Goal: Information Seeking & Learning: Learn about a topic

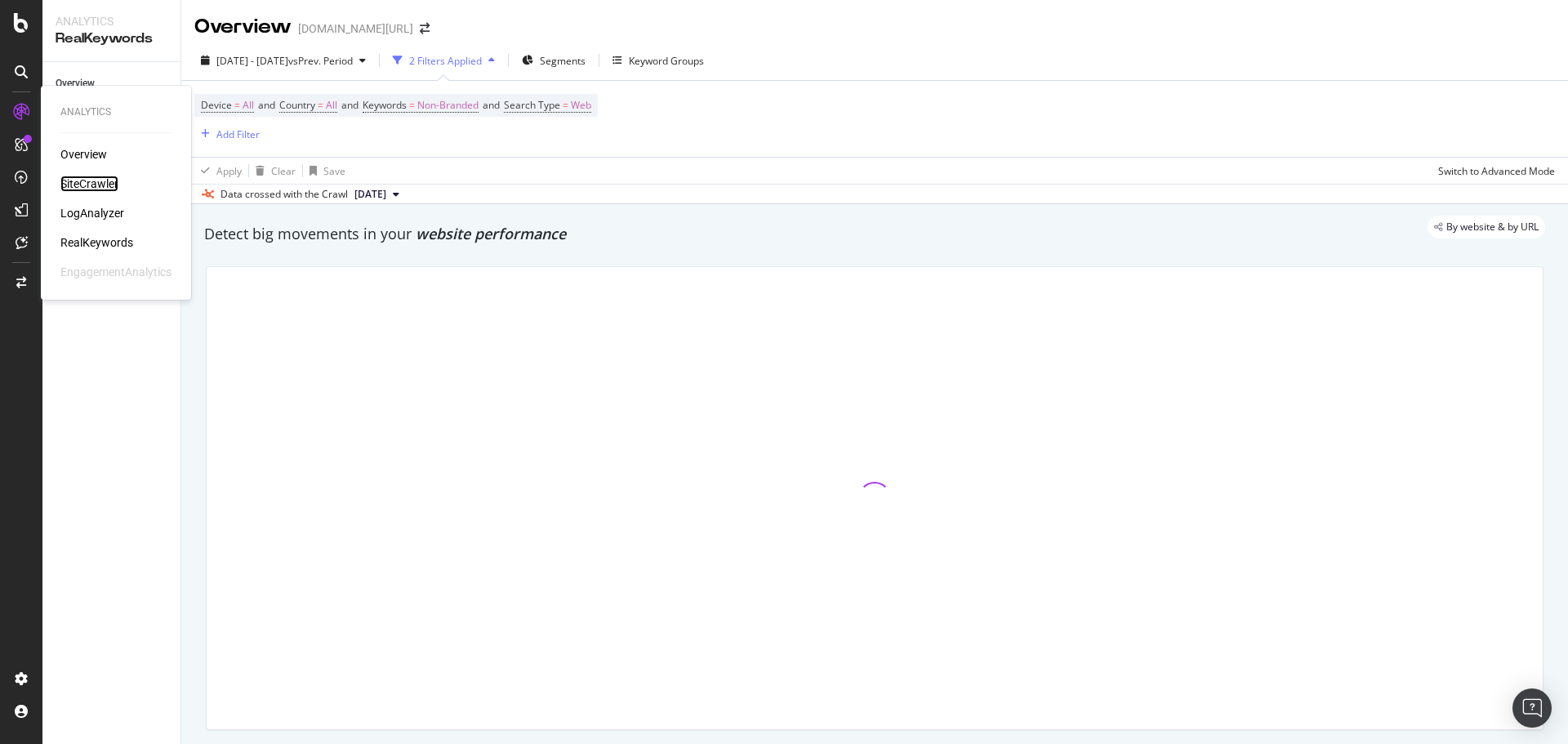
click at [88, 182] on div "SiteCrawler" at bounding box center [90, 183] width 58 height 16
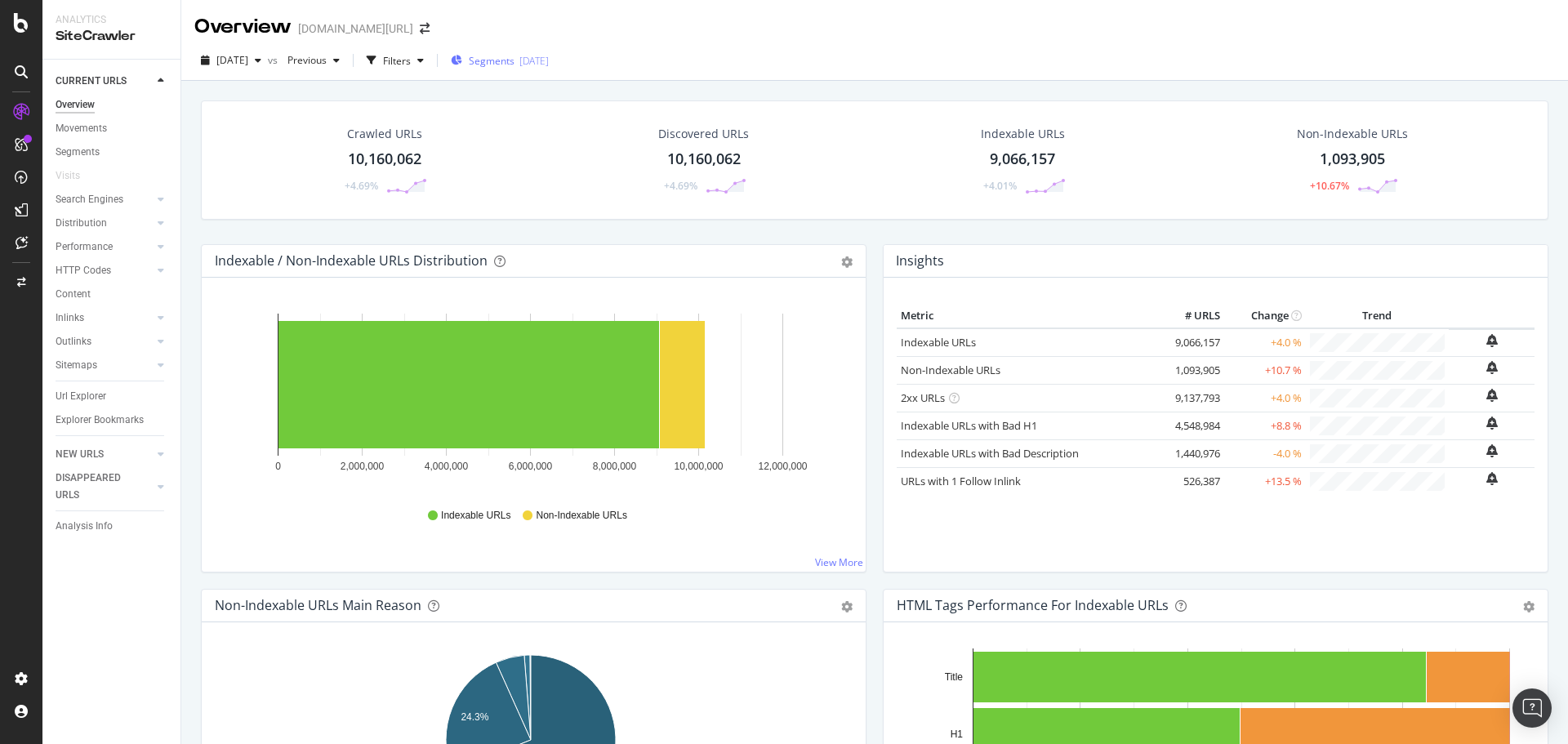
click at [544, 54] on div "Segments [DATE]" at bounding box center [500, 61] width 98 height 14
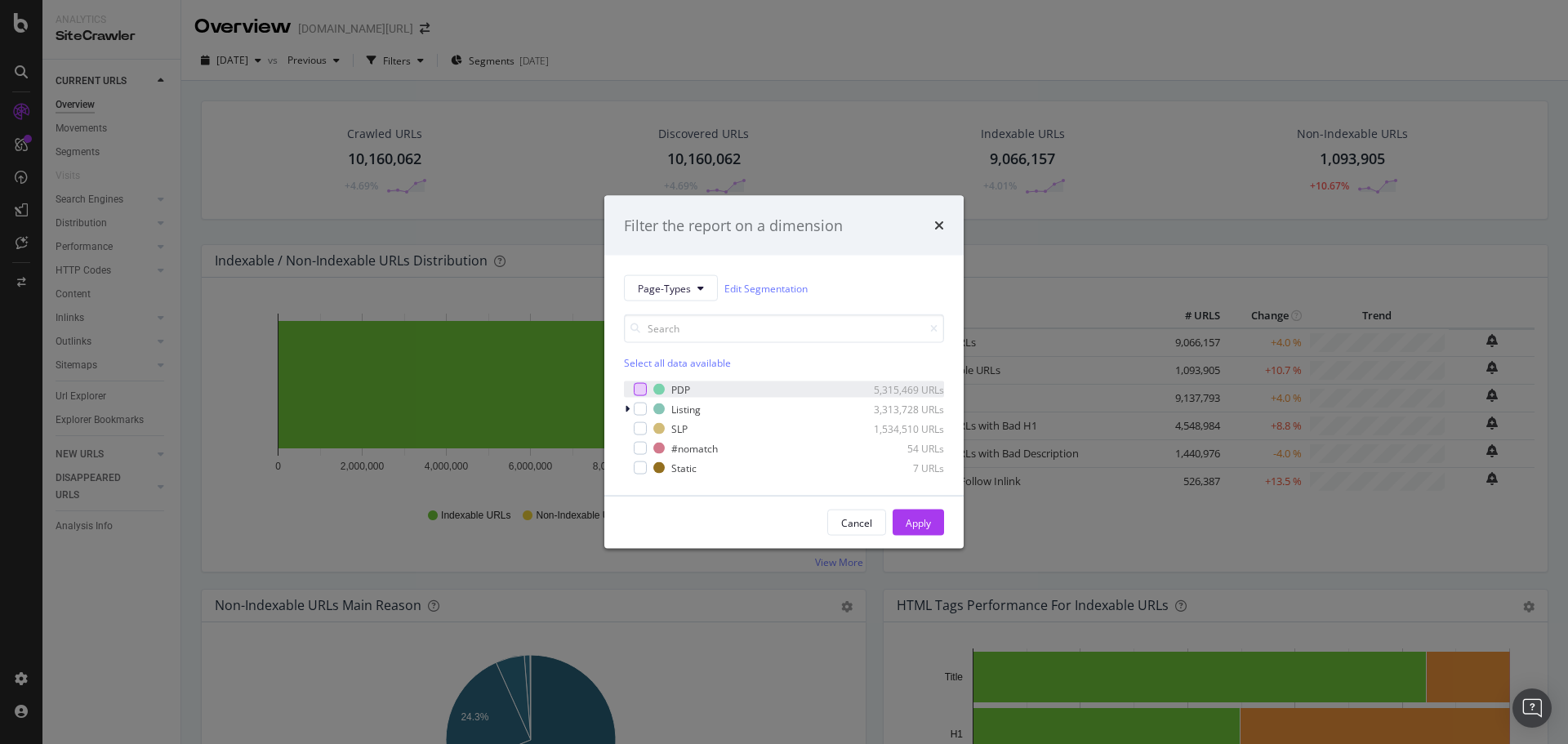
click at [646, 383] on div "PDP 5,315,469 URLs" at bounding box center [784, 389] width 320 height 16
click at [911, 529] on div "Apply" at bounding box center [918, 522] width 25 height 14
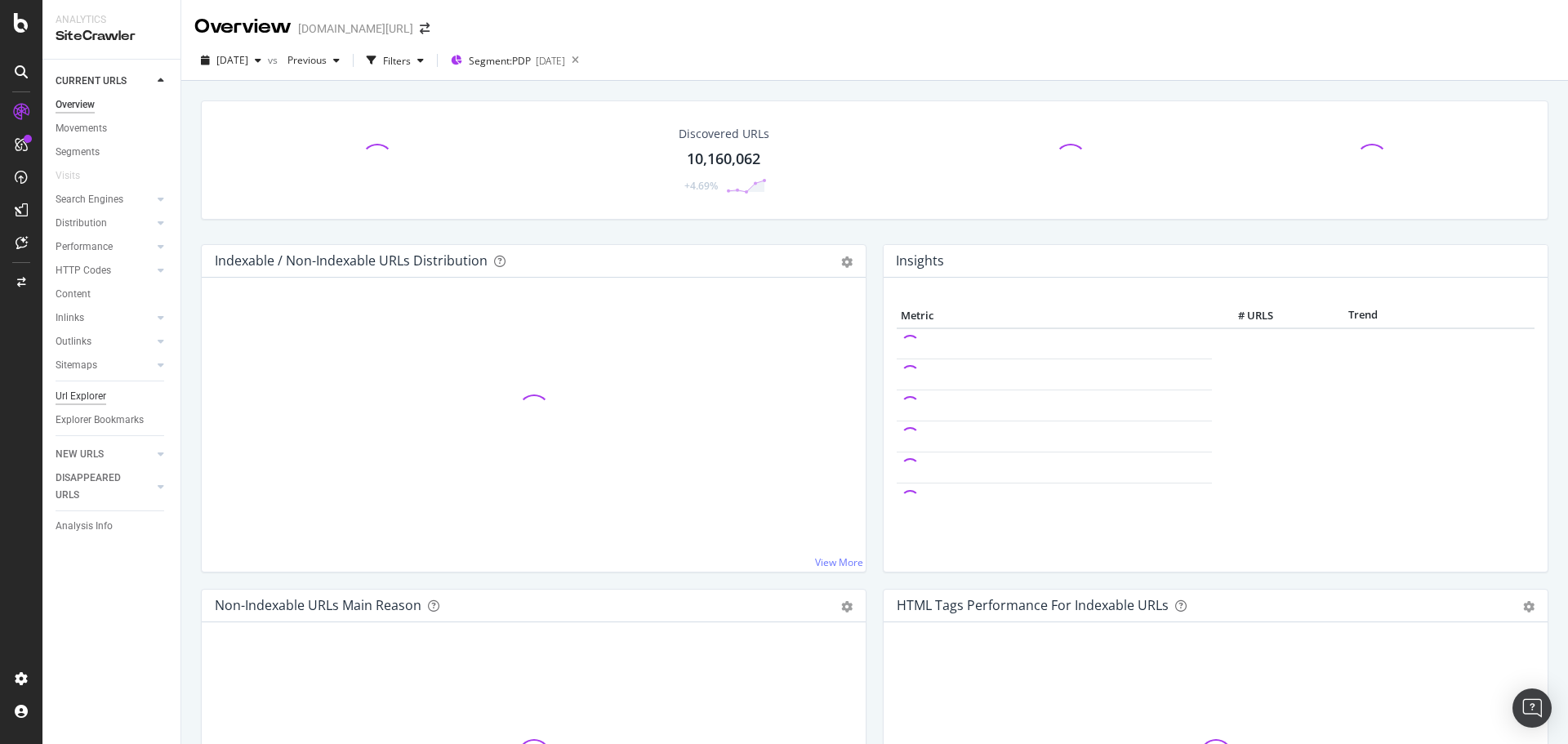
click at [98, 404] on div "Url Explorer" at bounding box center [80, 397] width 51 height 17
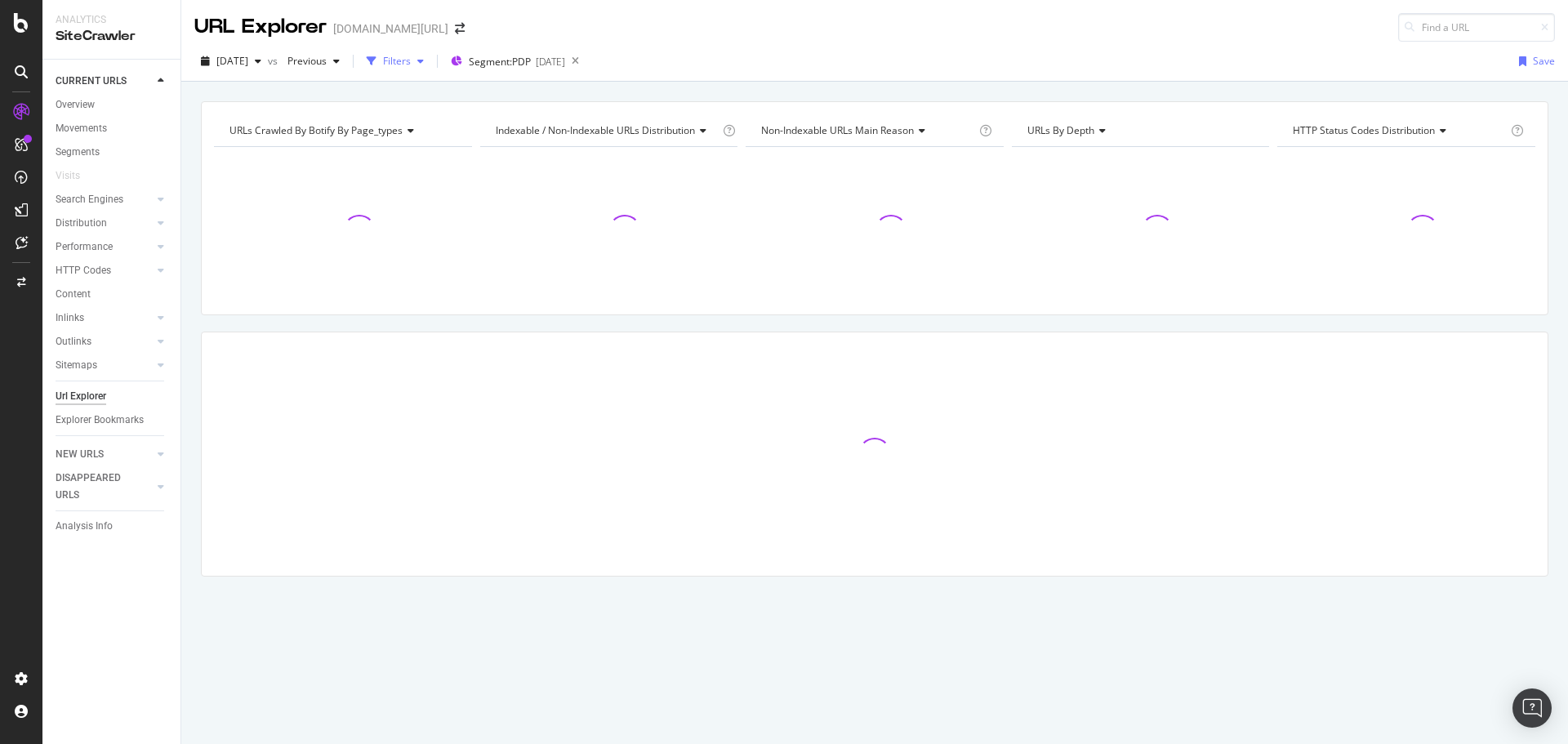
click at [411, 62] on div "Filters" at bounding box center [397, 61] width 28 height 14
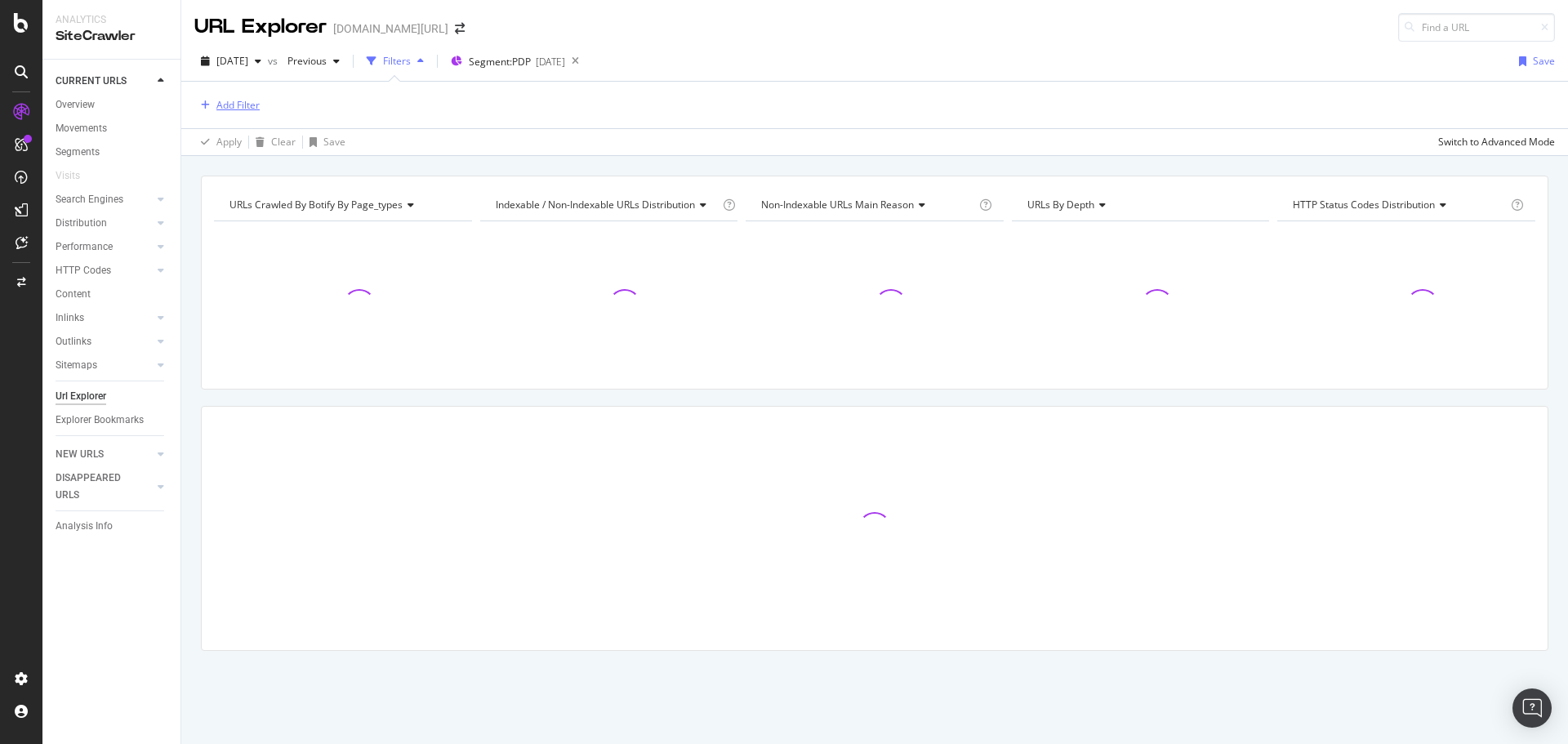
click at [254, 108] on div "Add Filter" at bounding box center [238, 105] width 43 height 14
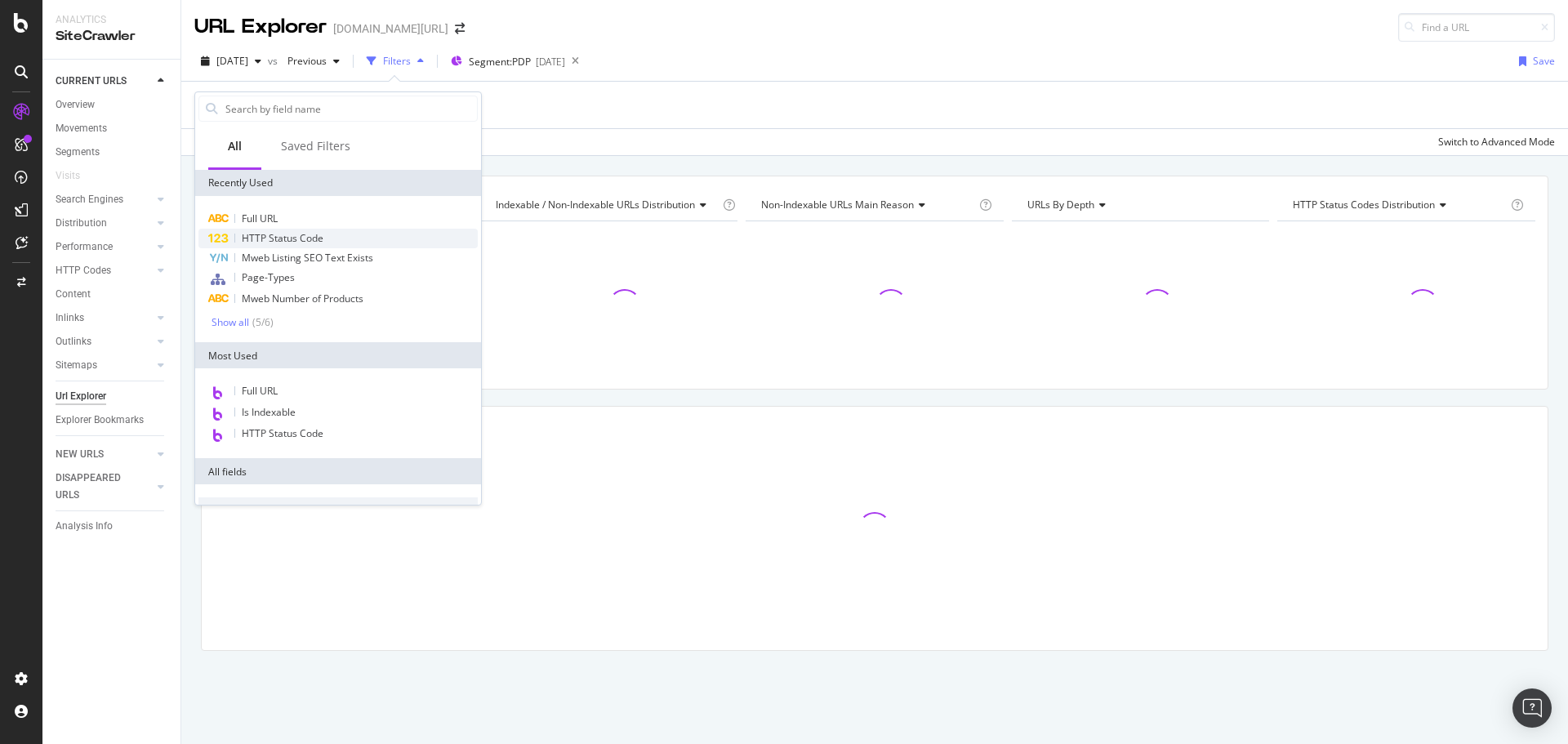
click at [282, 239] on span "HTTP Status Code" at bounding box center [282, 238] width 81 height 14
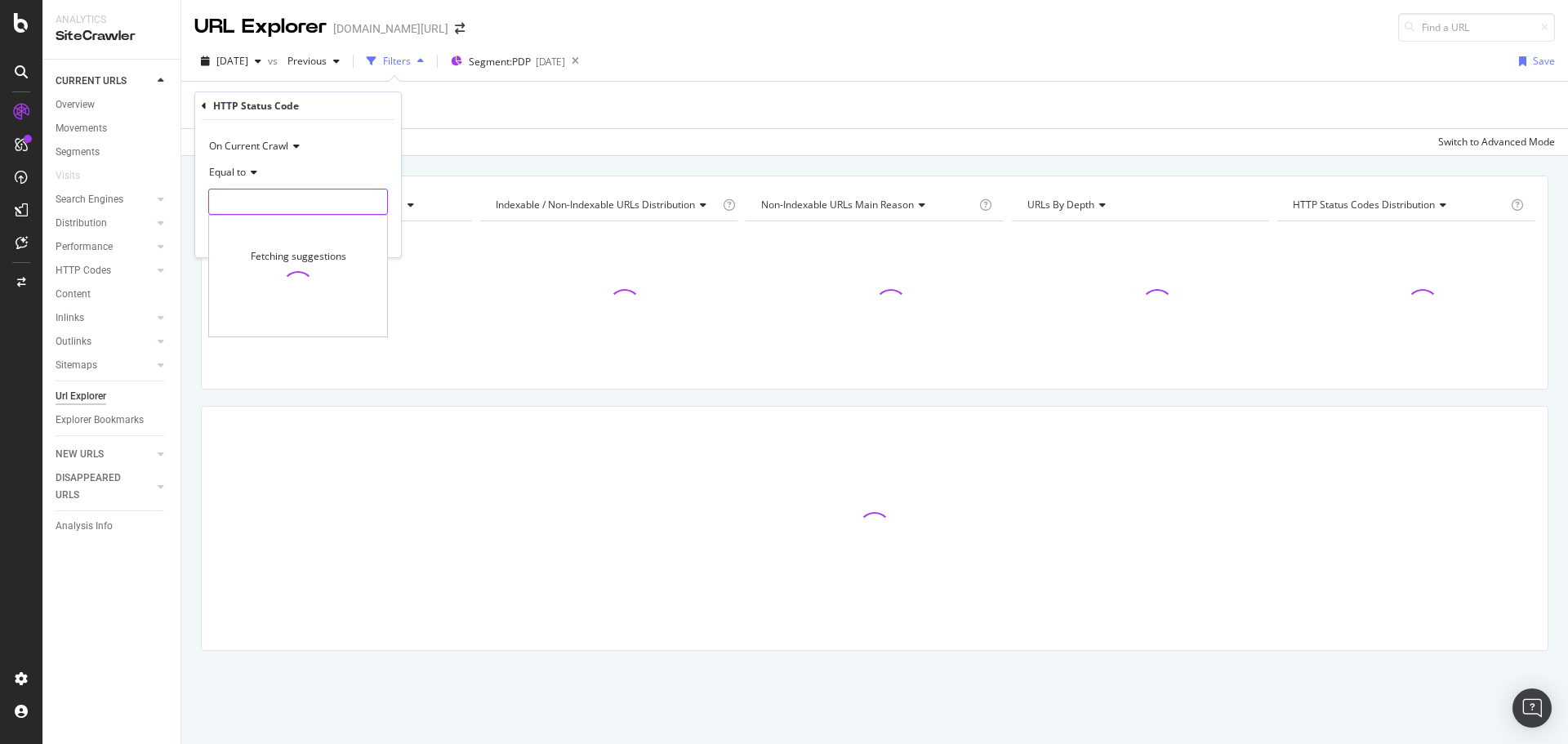
click at [287, 192] on input "number" at bounding box center [298, 202] width 180 height 26
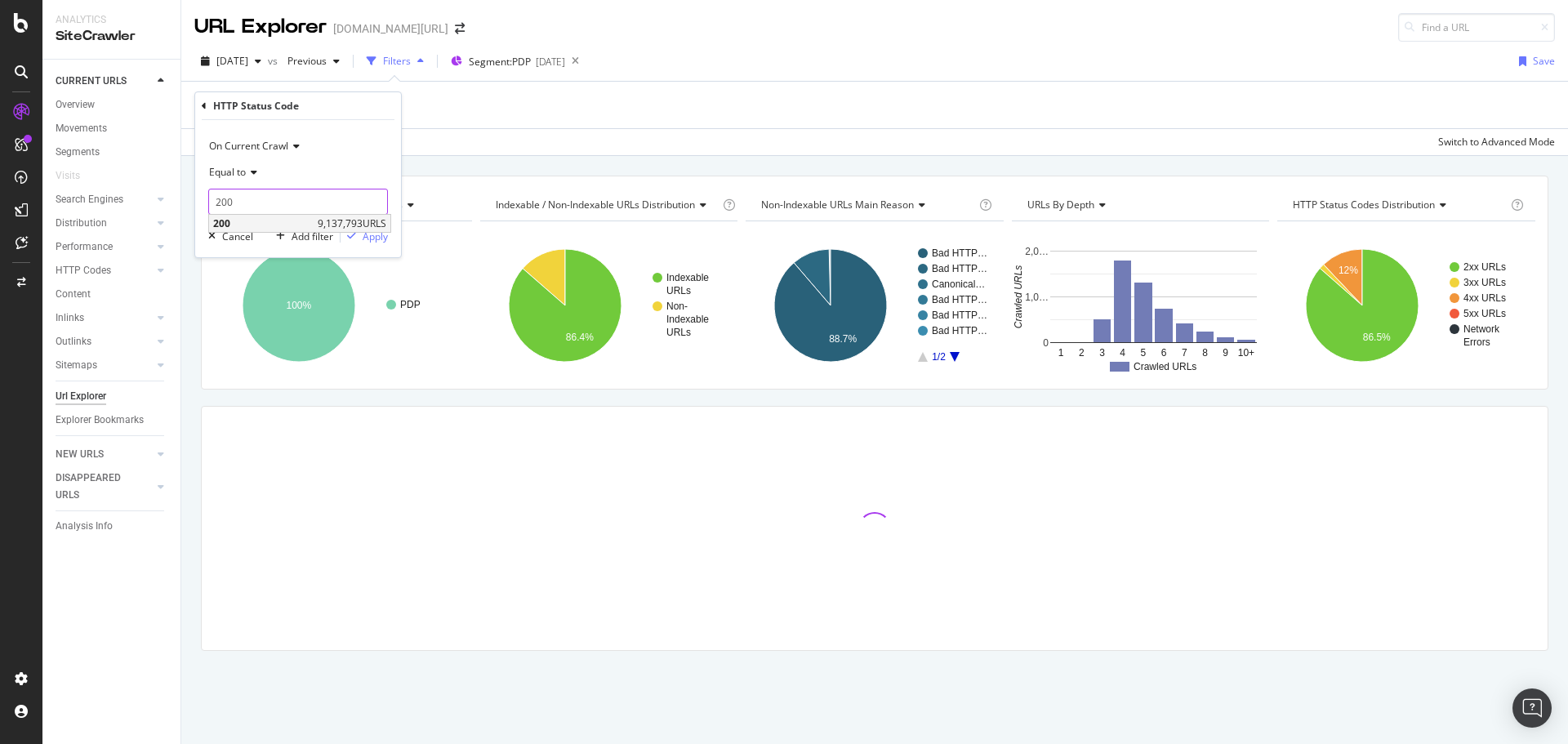
type input "200"
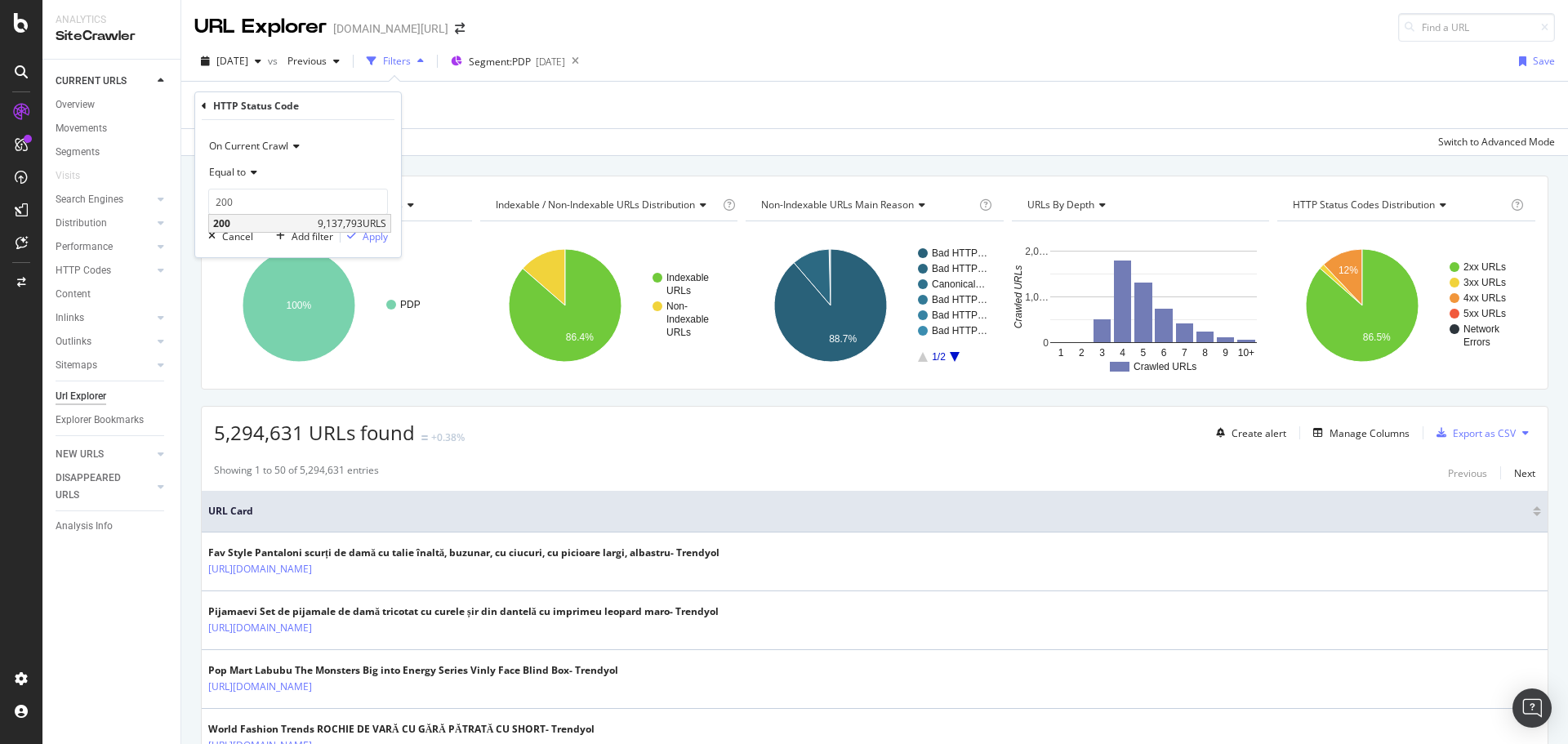
click at [285, 222] on span "200" at bounding box center [263, 223] width 100 height 14
click at [356, 236] on div "button" at bounding box center [352, 236] width 22 height 9
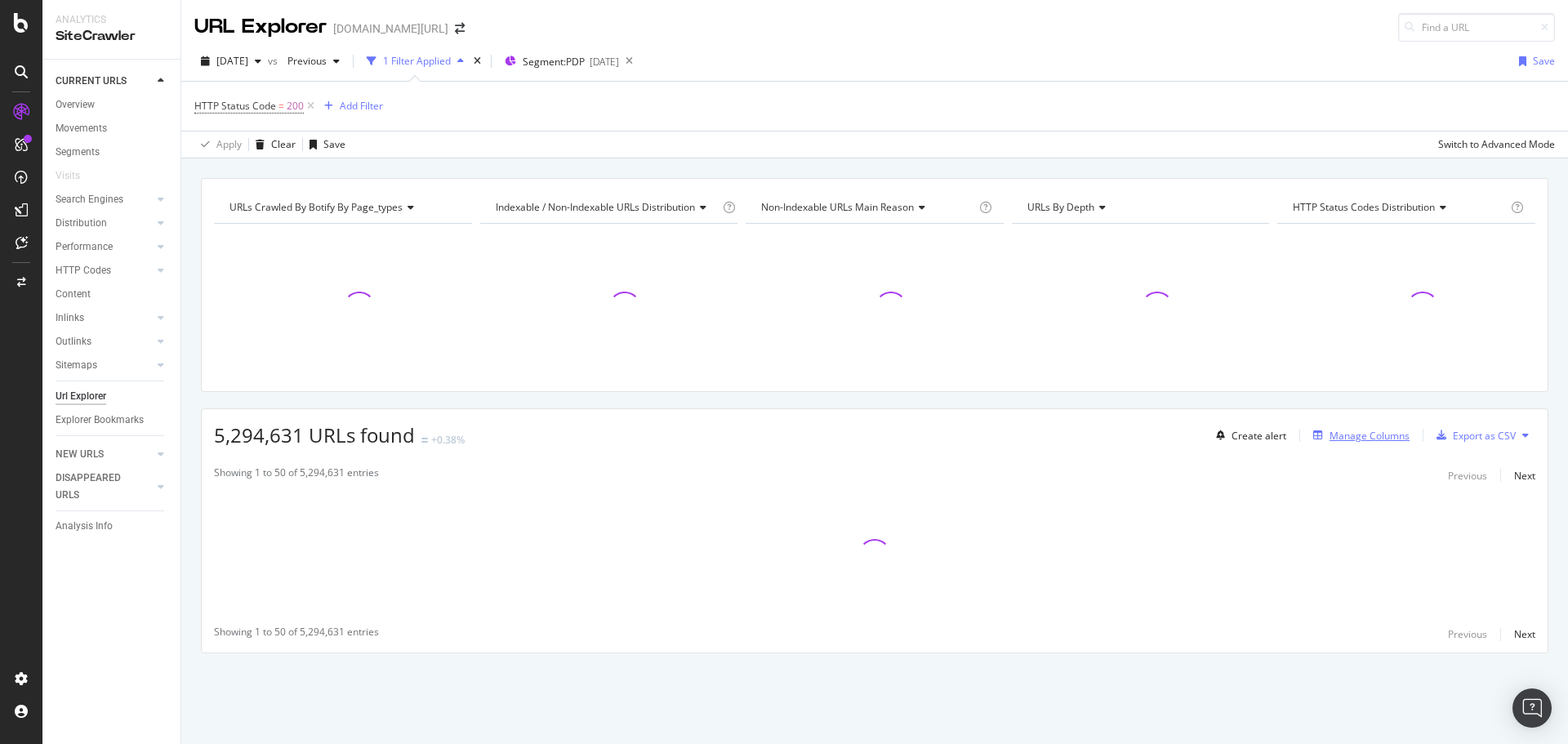
click at [1343, 429] on div "Manage Columns" at bounding box center [1370, 435] width 80 height 14
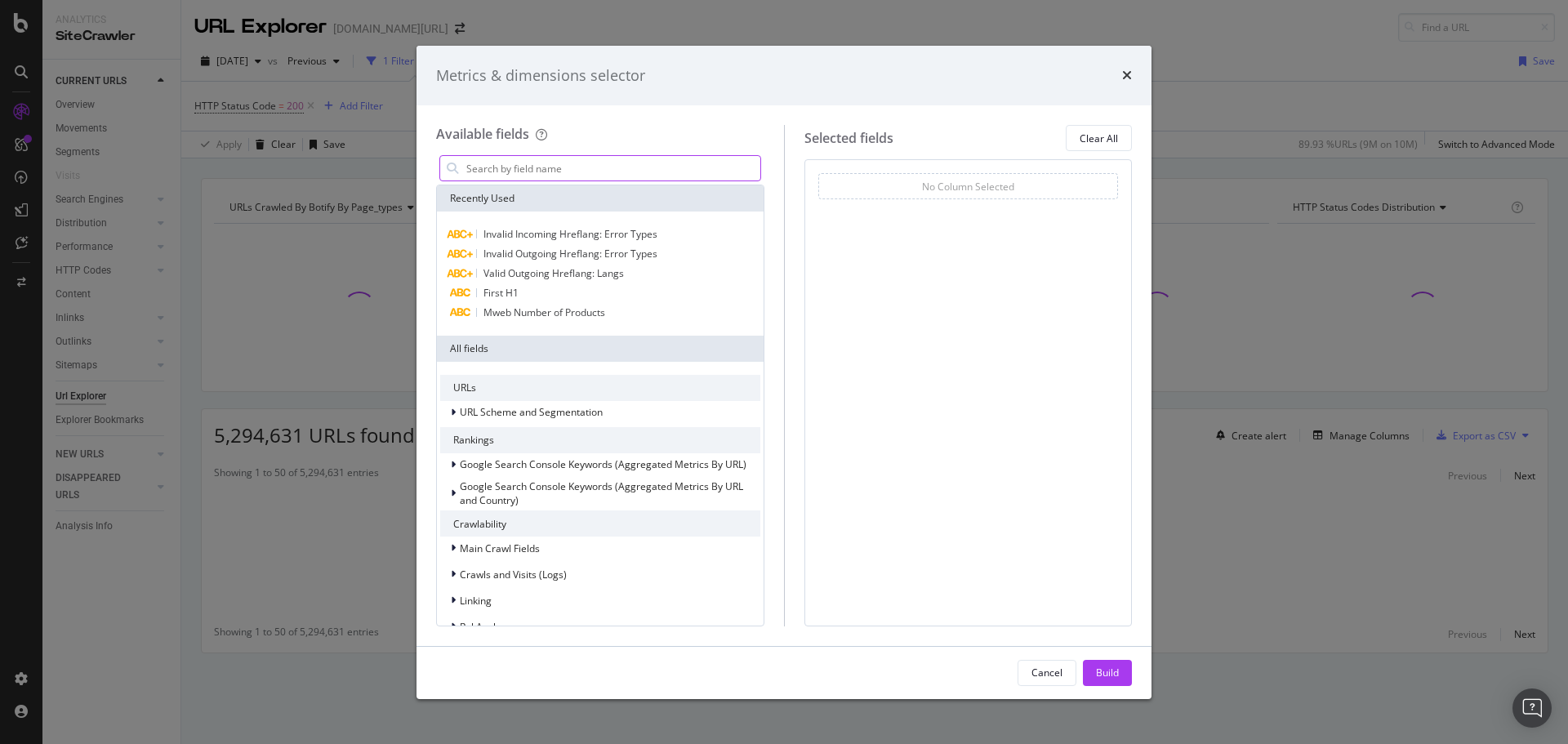
click at [534, 170] on input "modal" at bounding box center [613, 168] width 296 height 24
type input ","
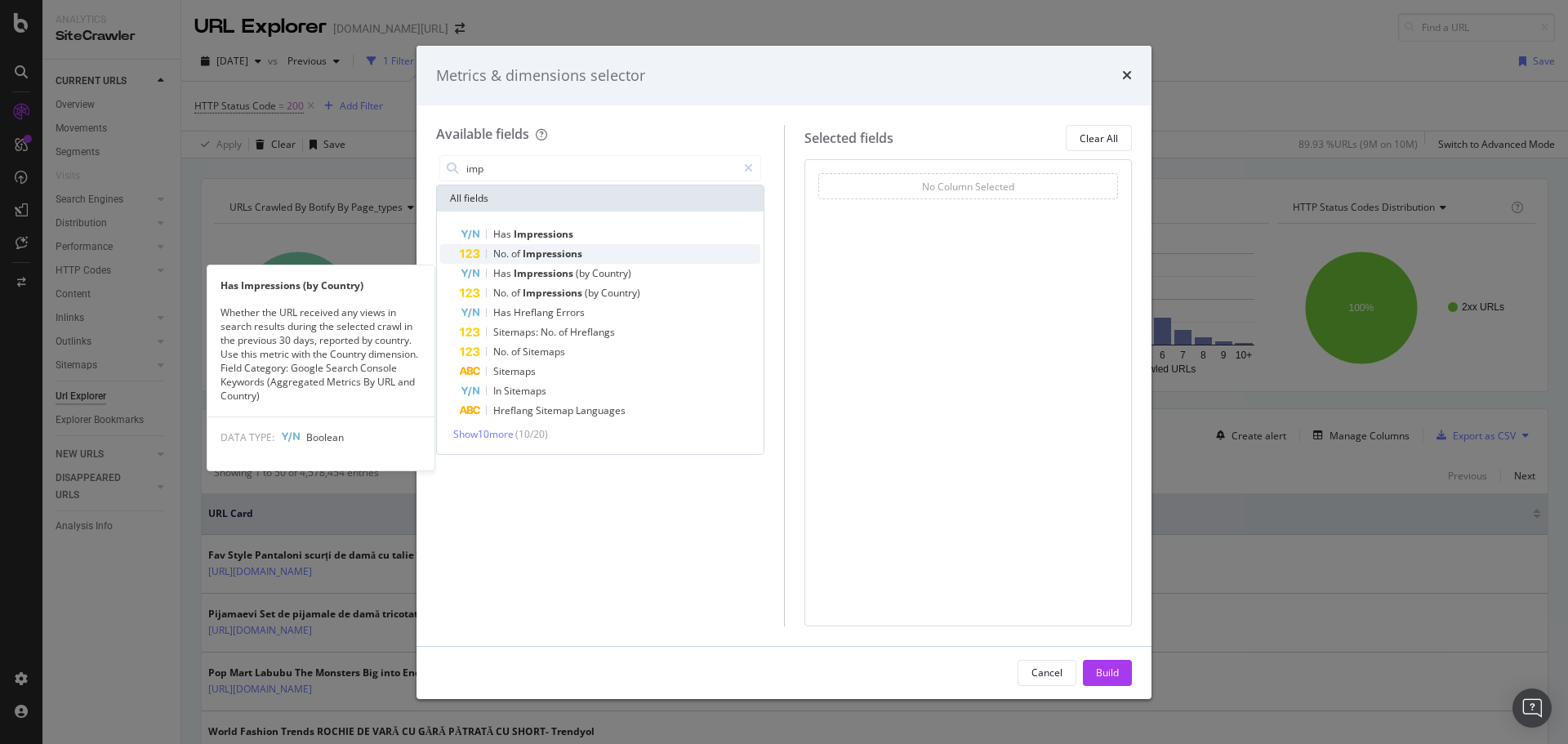
type input "imp"
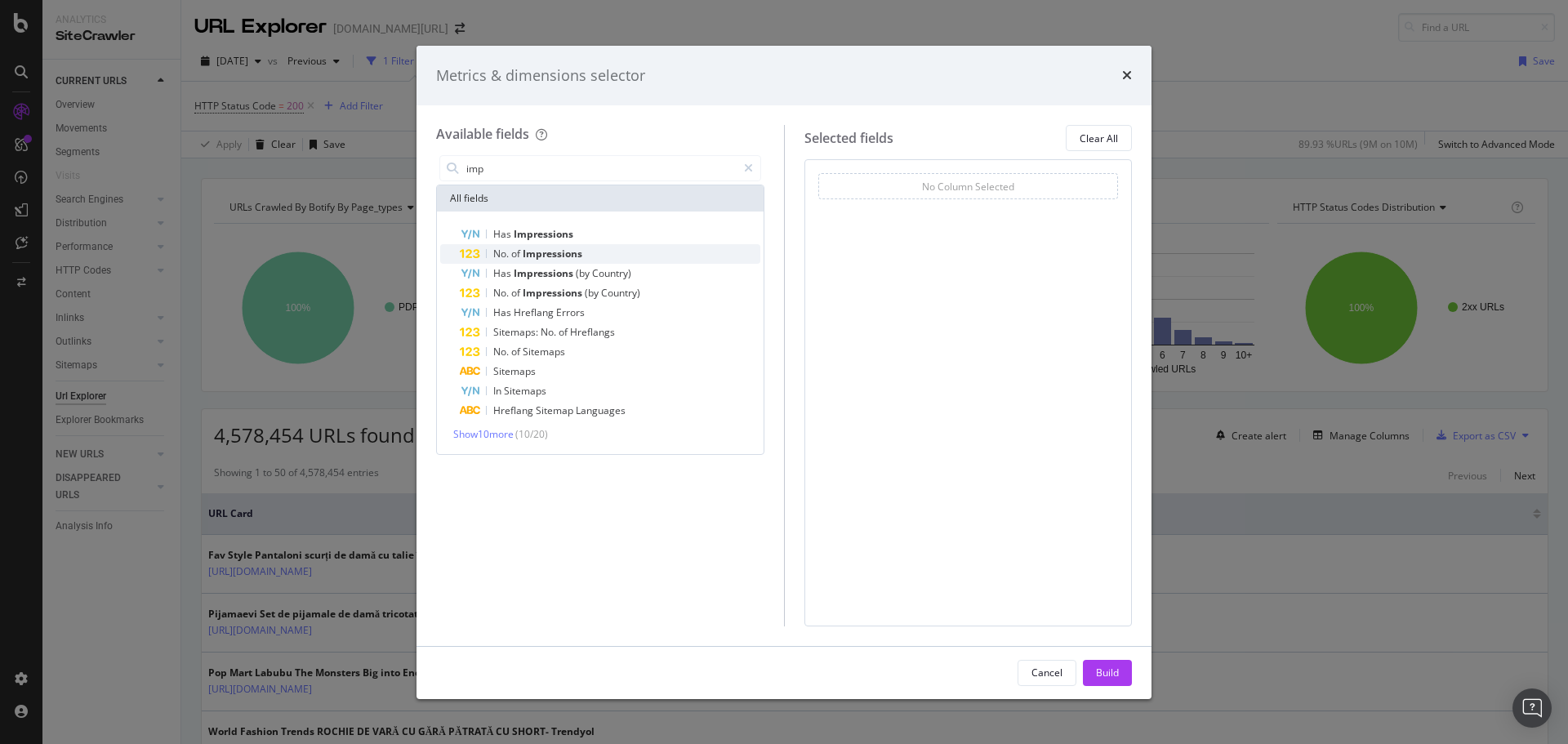
click at [547, 256] on span "Impressions" at bounding box center [553, 254] width 60 height 14
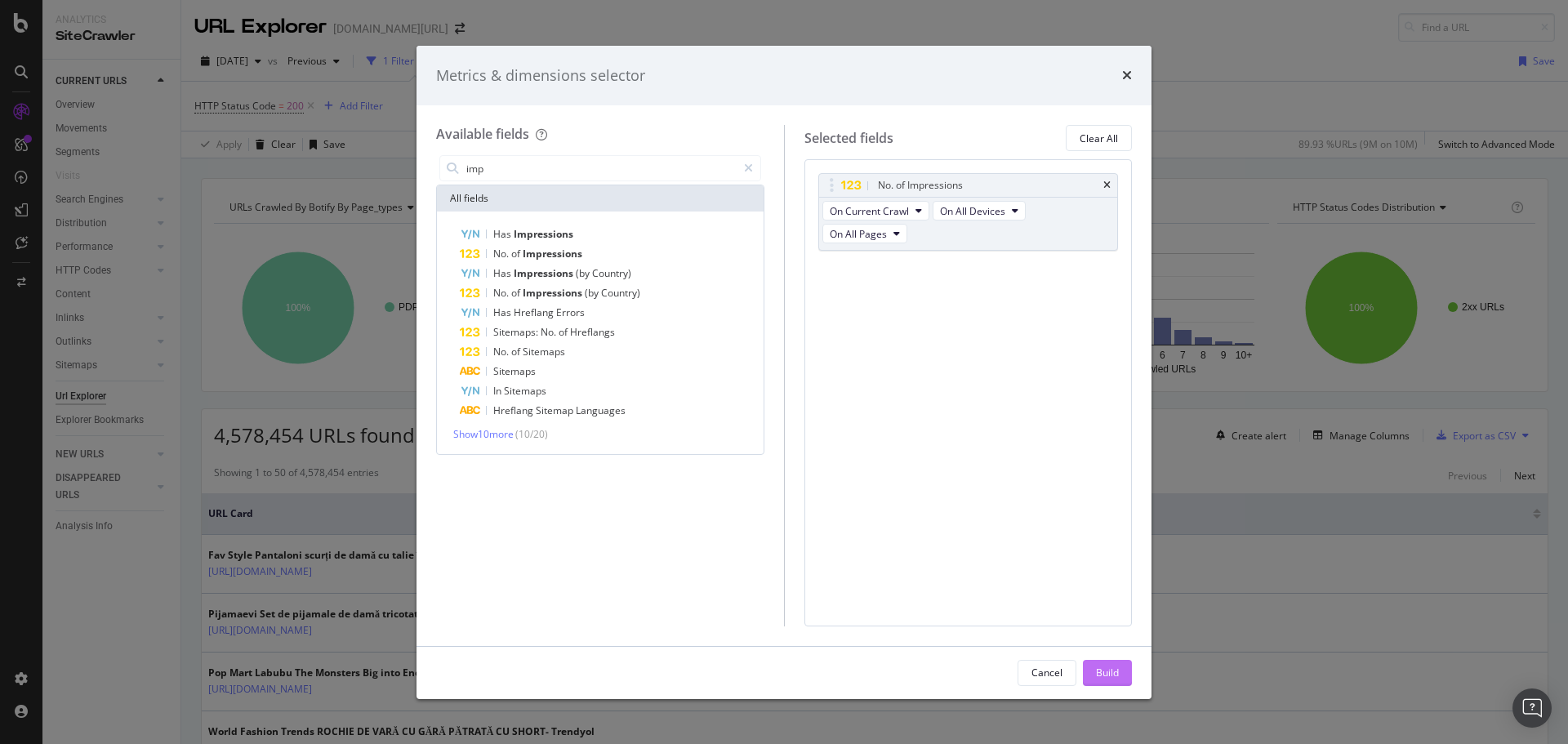
click at [1109, 663] on div "Build" at bounding box center [1108, 673] width 22 height 24
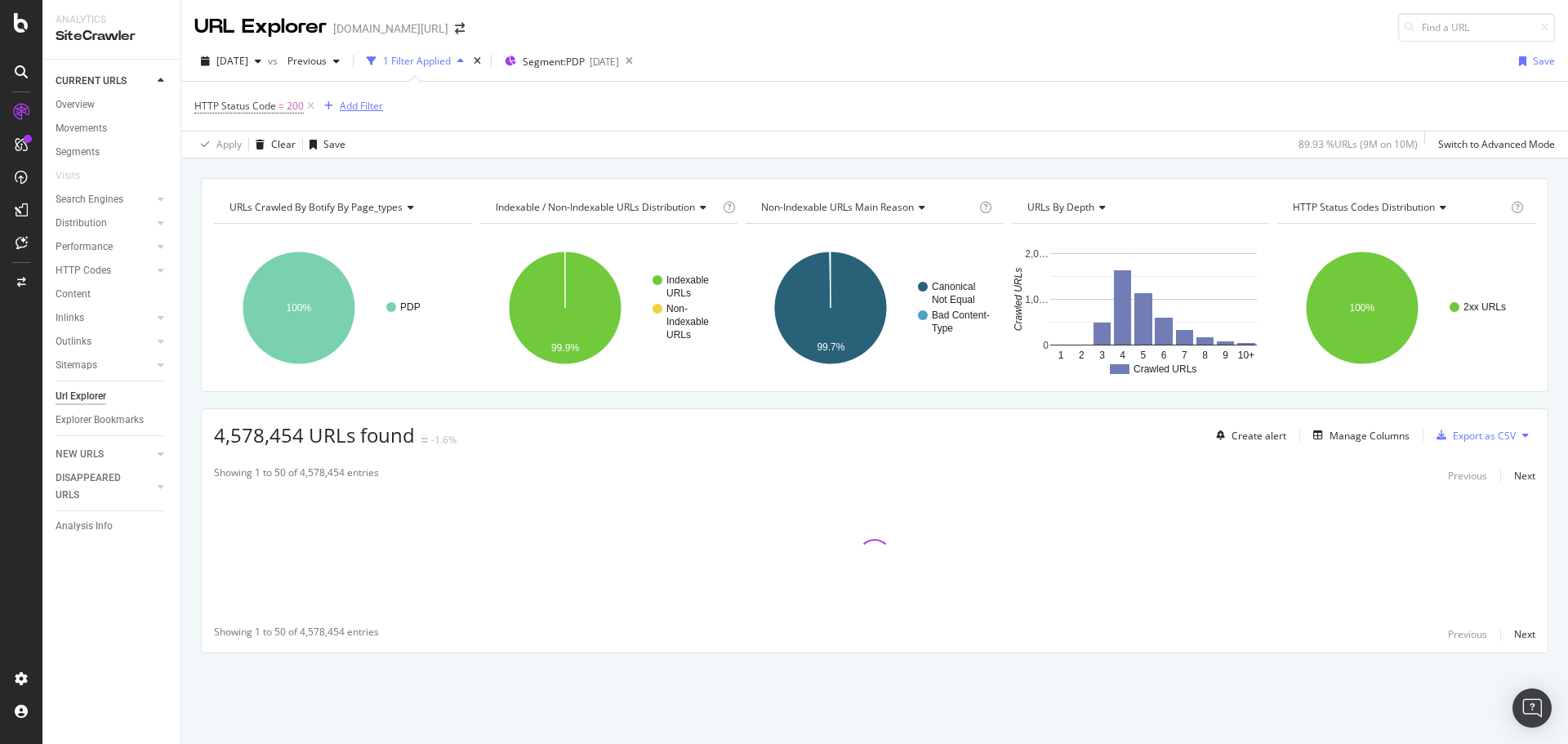
click at [355, 107] on div "Add Filter" at bounding box center [361, 106] width 43 height 14
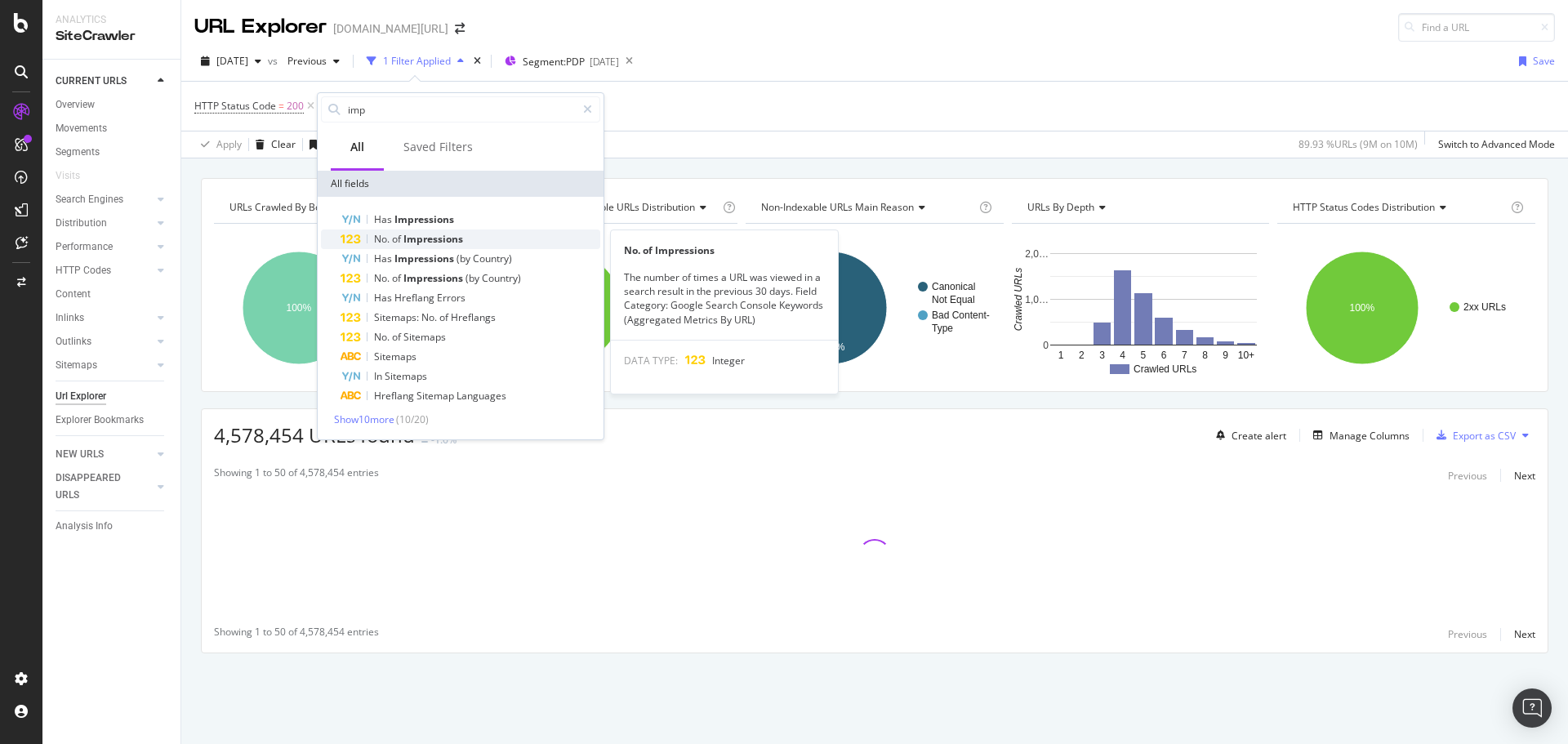
type input "imp"
click at [425, 240] on span "Impressions" at bounding box center [433, 239] width 60 height 14
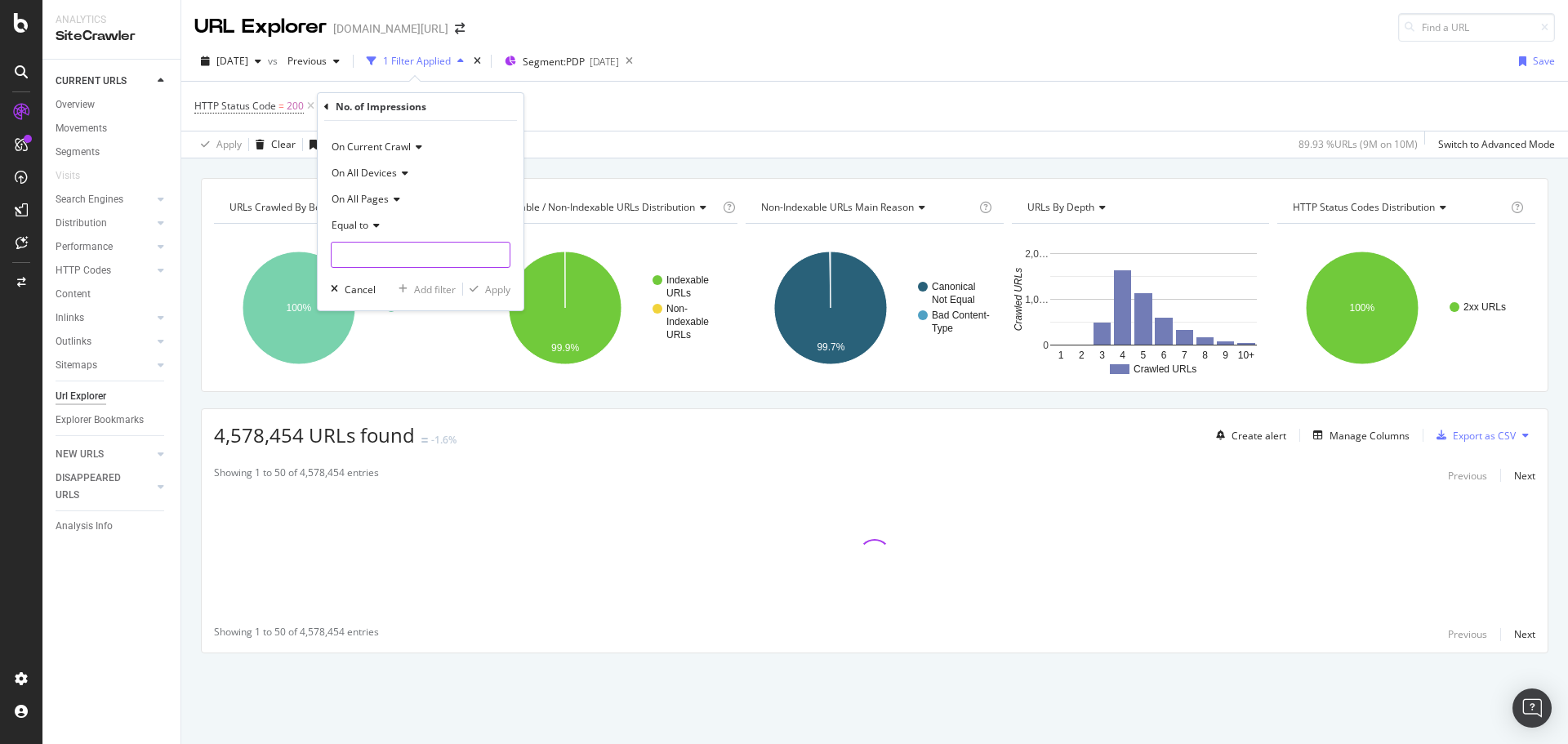
click at [389, 248] on input "number" at bounding box center [421, 255] width 180 height 26
click at [382, 217] on div "Equal to" at bounding box center [421, 226] width 180 height 26
click at [402, 344] on div "Greater than" at bounding box center [422, 343] width 175 height 22
click at [371, 257] on input "number" at bounding box center [421, 255] width 180 height 26
type input "1"
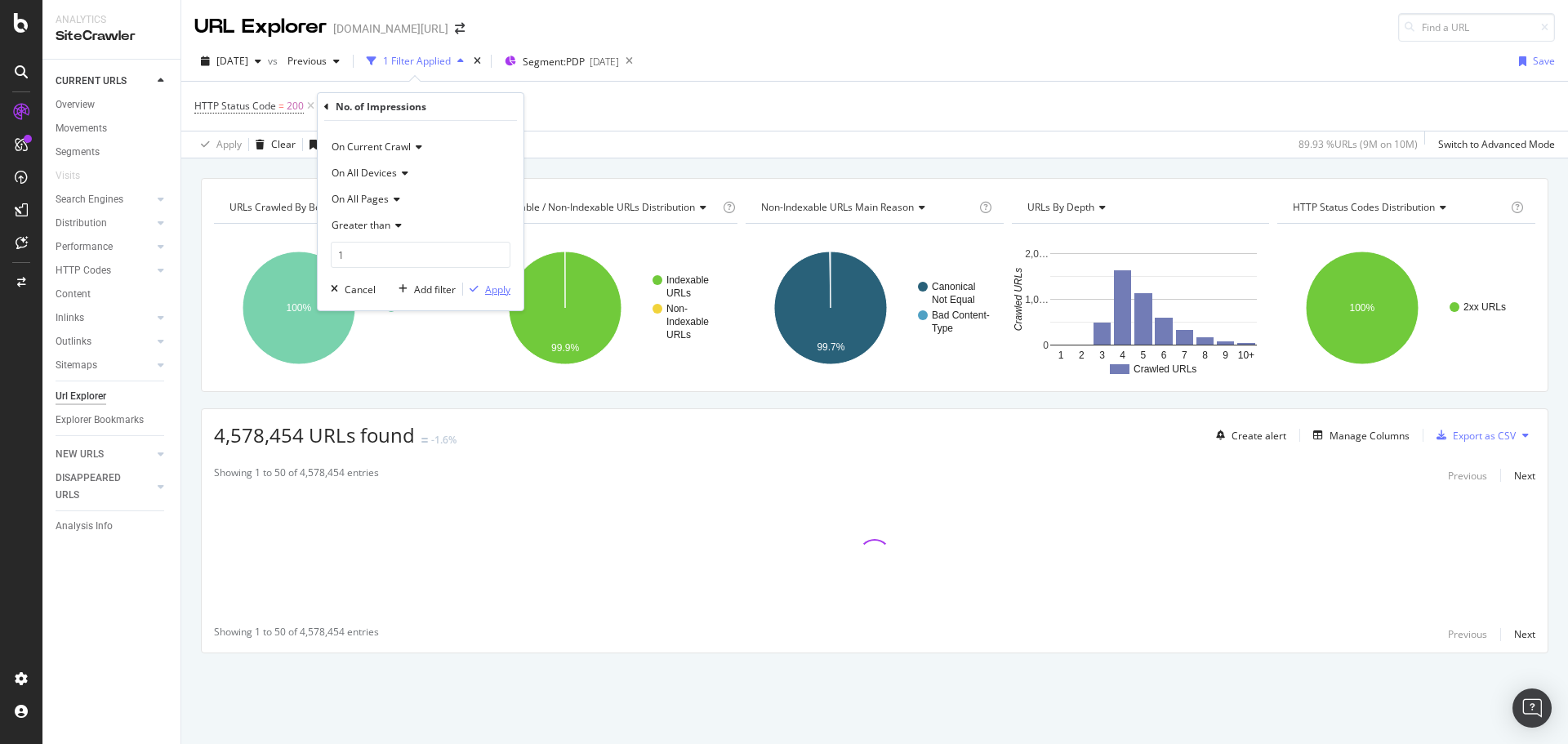
click at [492, 292] on div "Apply" at bounding box center [498, 289] width 25 height 14
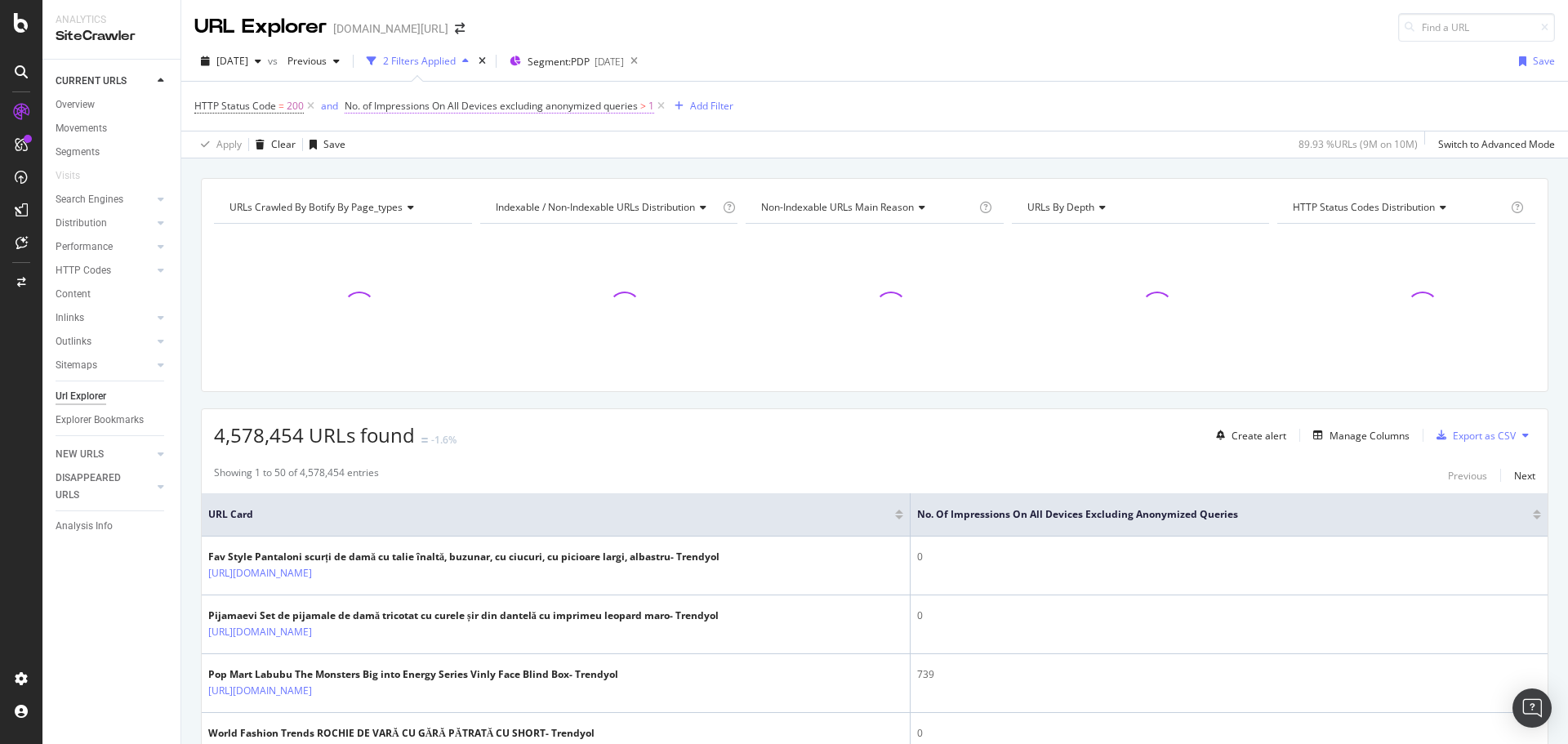
click at [544, 111] on span "No. of Impressions On All Devices excluding anonymized queries" at bounding box center [490, 106] width 293 height 14
click at [955, 72] on div "[DATE] vs Previous 2 Filters Applied Segment: PDP [DATE] Save" at bounding box center [875, 65] width 1387 height 33
click at [588, 114] on span "No. of Impressions On All Devices excluding anonymized queries > 1" at bounding box center [506, 106] width 324 height 22
click at [561, 107] on span "No. of Impressions On All Devices excluding anonymized queries" at bounding box center [490, 106] width 293 height 14
click at [357, 107] on div "No. of Impressions" at bounding box center [447, 105] width 193 height 28
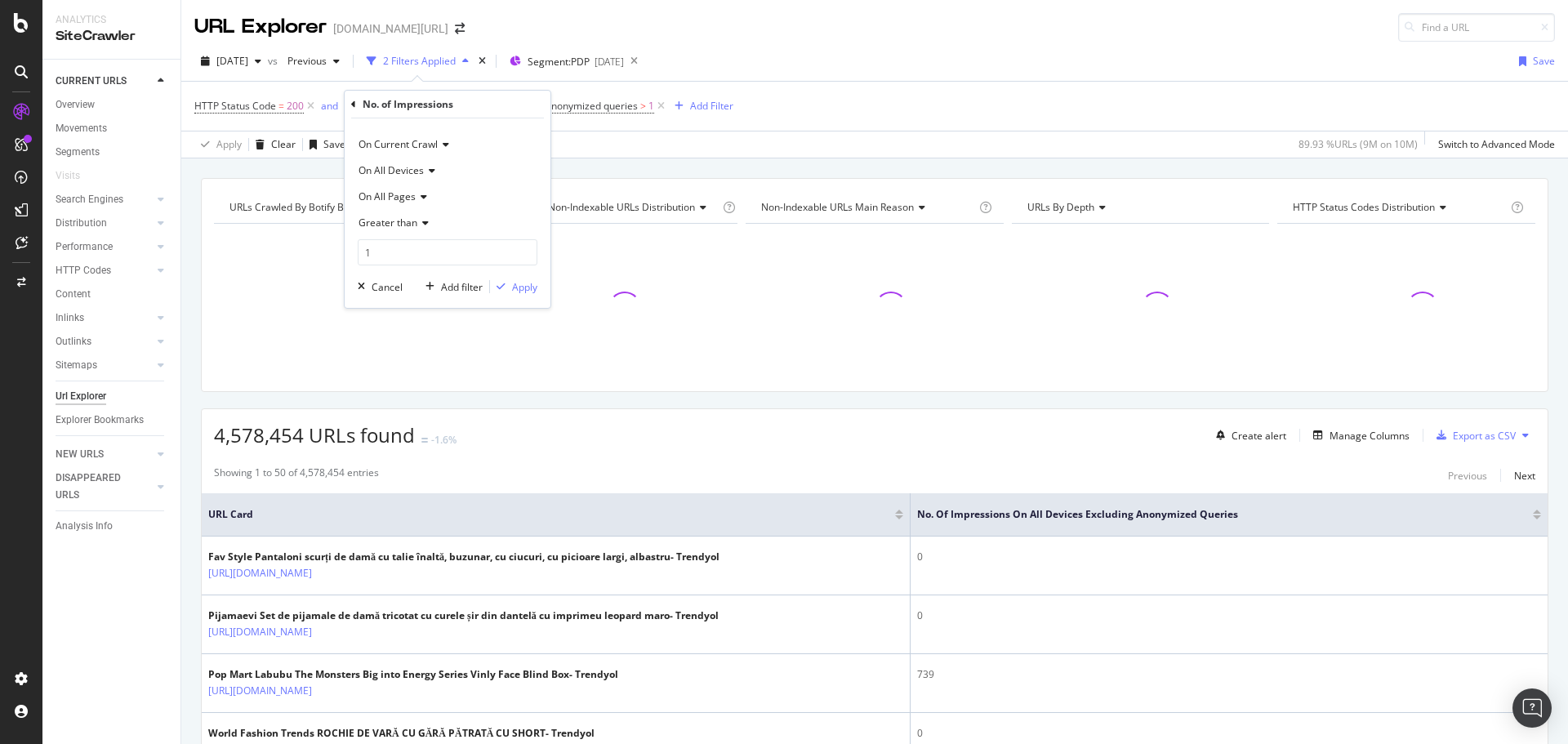
click at [355, 107] on icon at bounding box center [353, 105] width 5 height 9
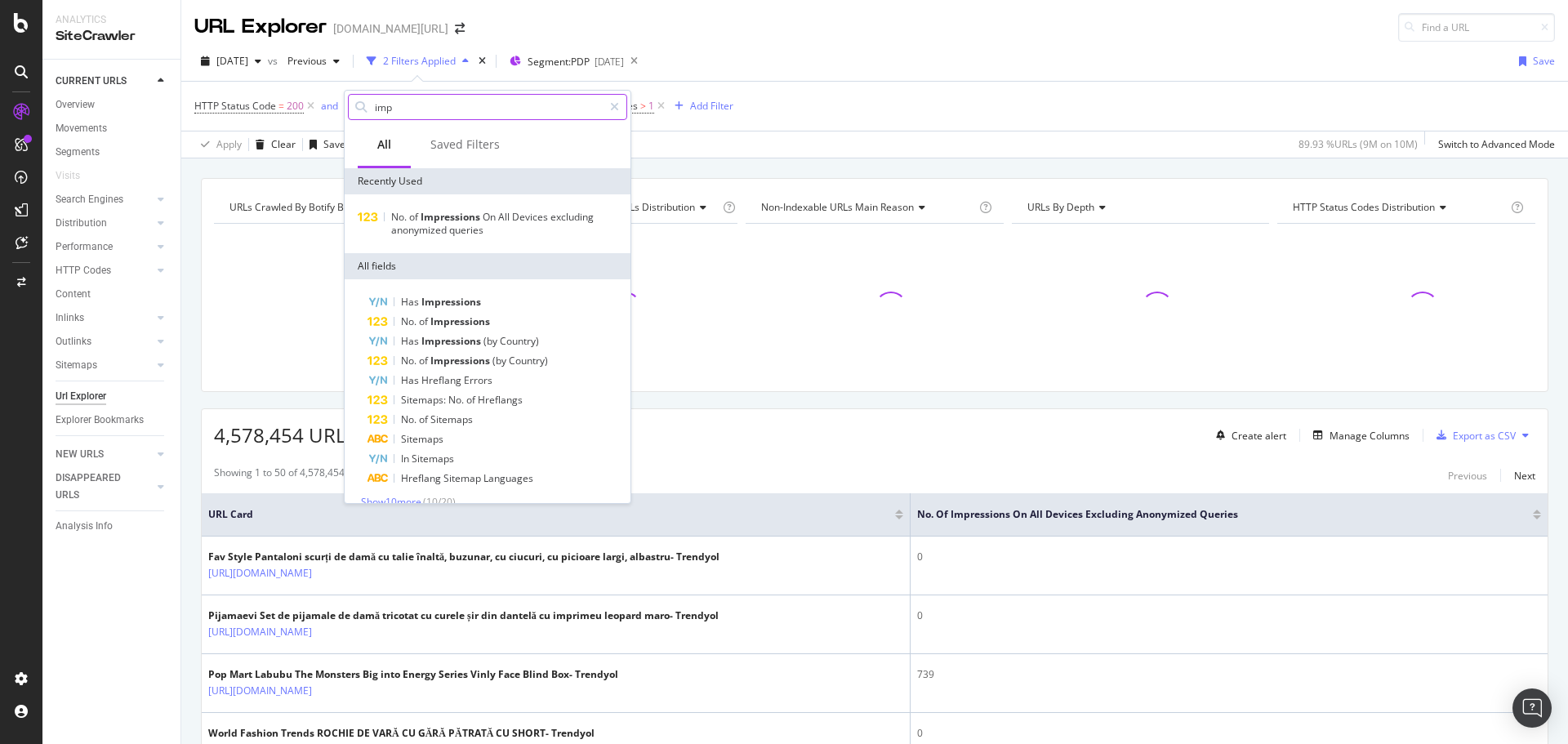
click at [460, 115] on input "imp" at bounding box center [487, 107] width 229 height 24
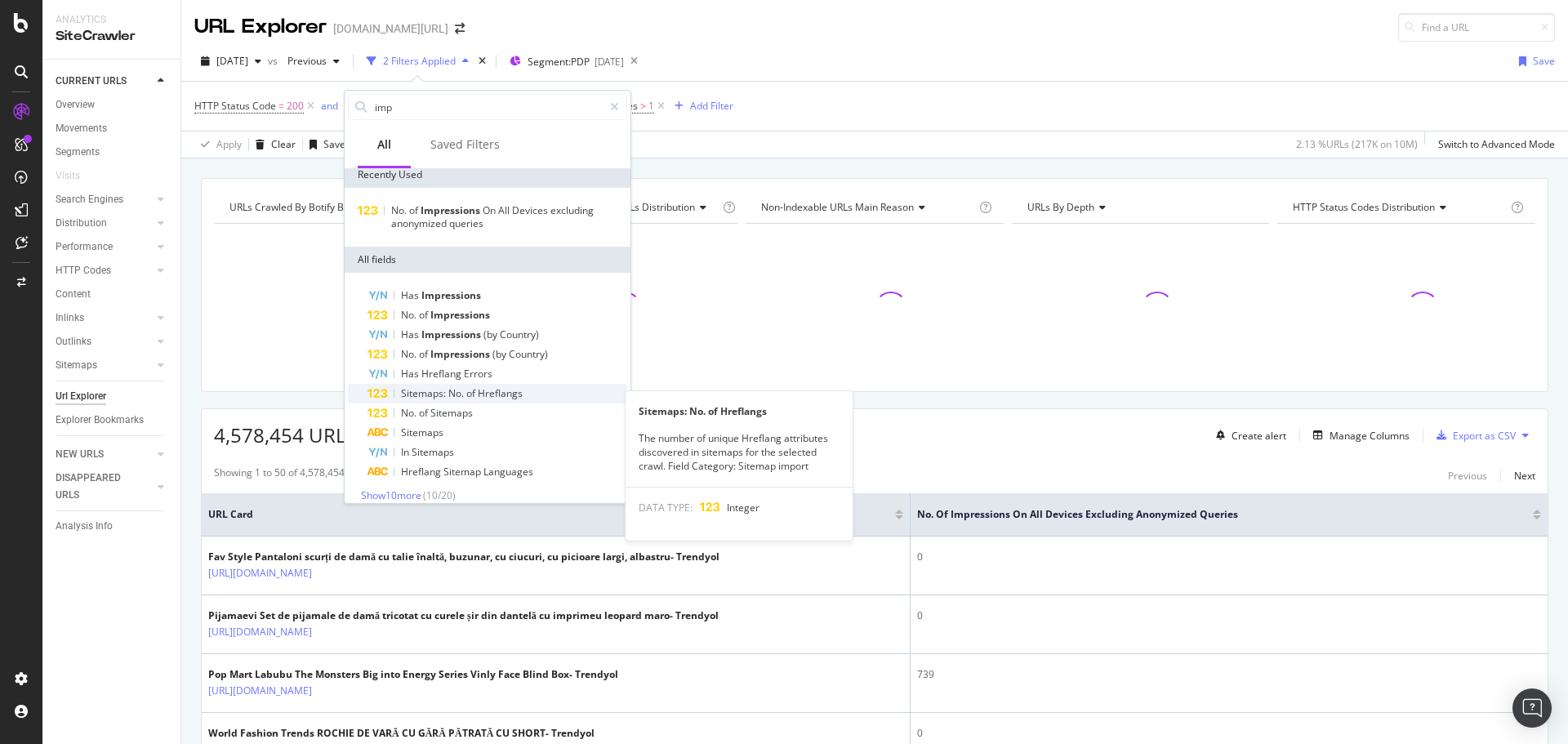
scroll to position [19, 0]
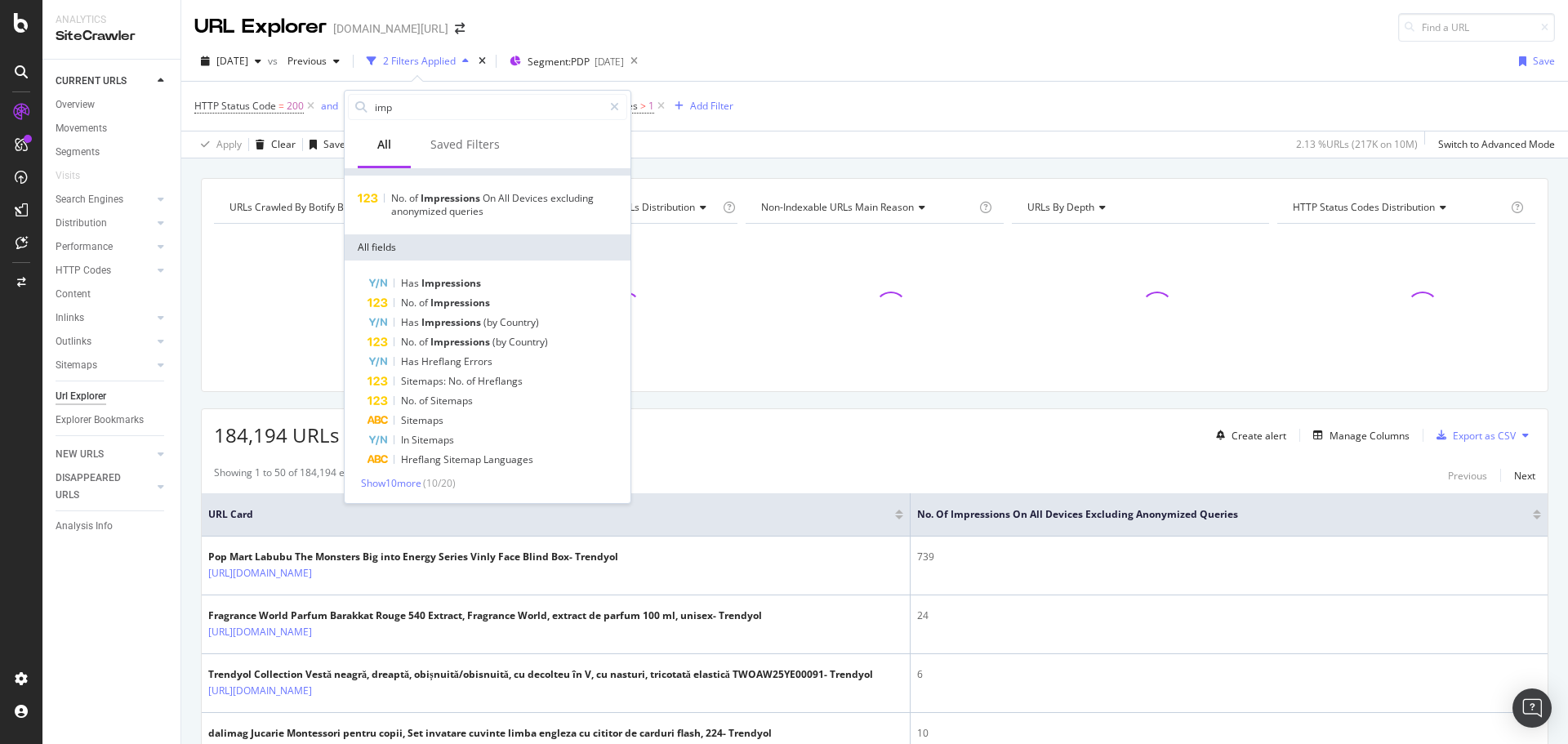
click at [901, 53] on div "[DATE] vs Previous 2 Filters Applied Segment: PDP [DATE] Save" at bounding box center [875, 65] width 1387 height 33
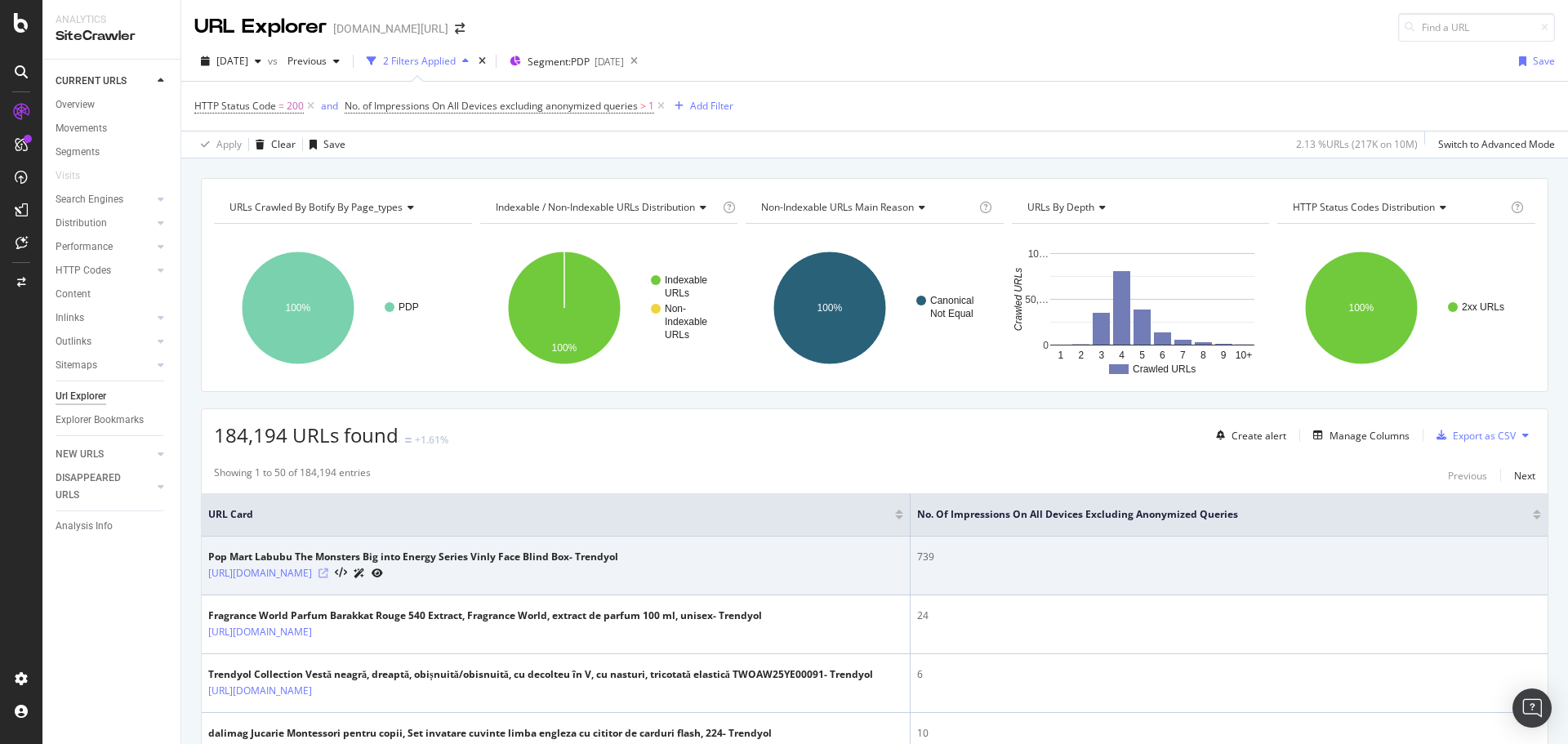
click at [328, 575] on icon at bounding box center [324, 574] width 9 height 9
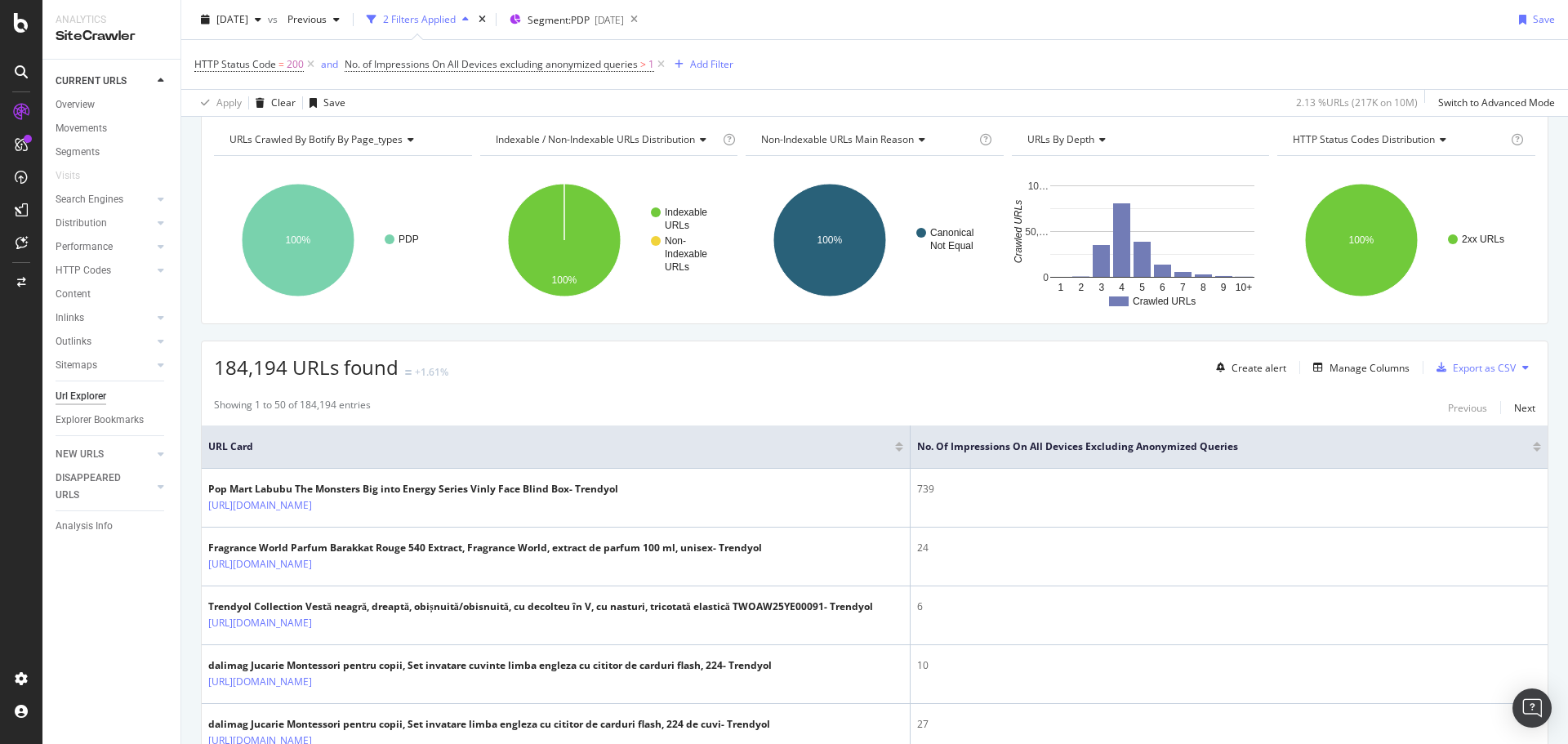
scroll to position [0, 0]
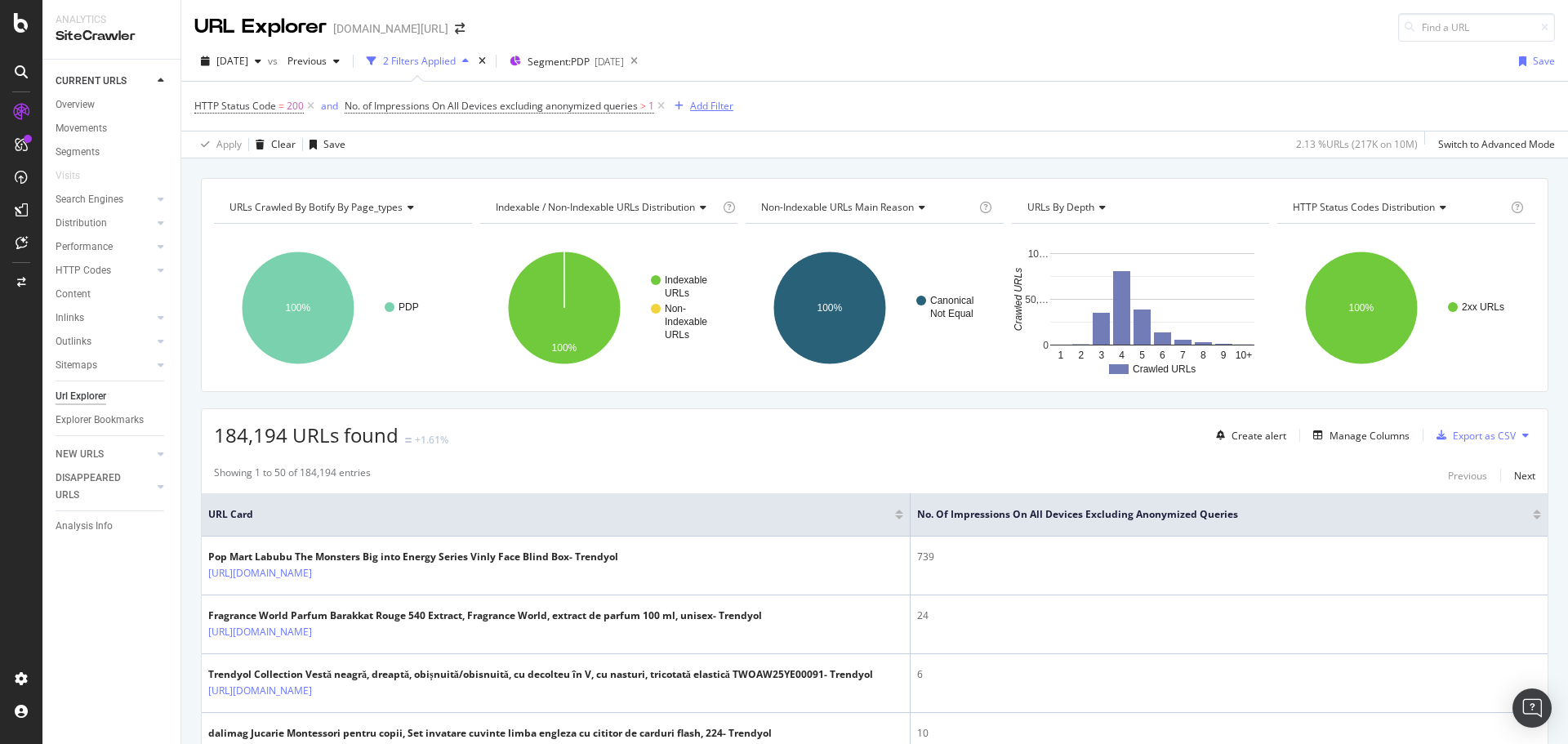
click at [678, 97] on div "Add Filter" at bounding box center [701, 106] width 65 height 18
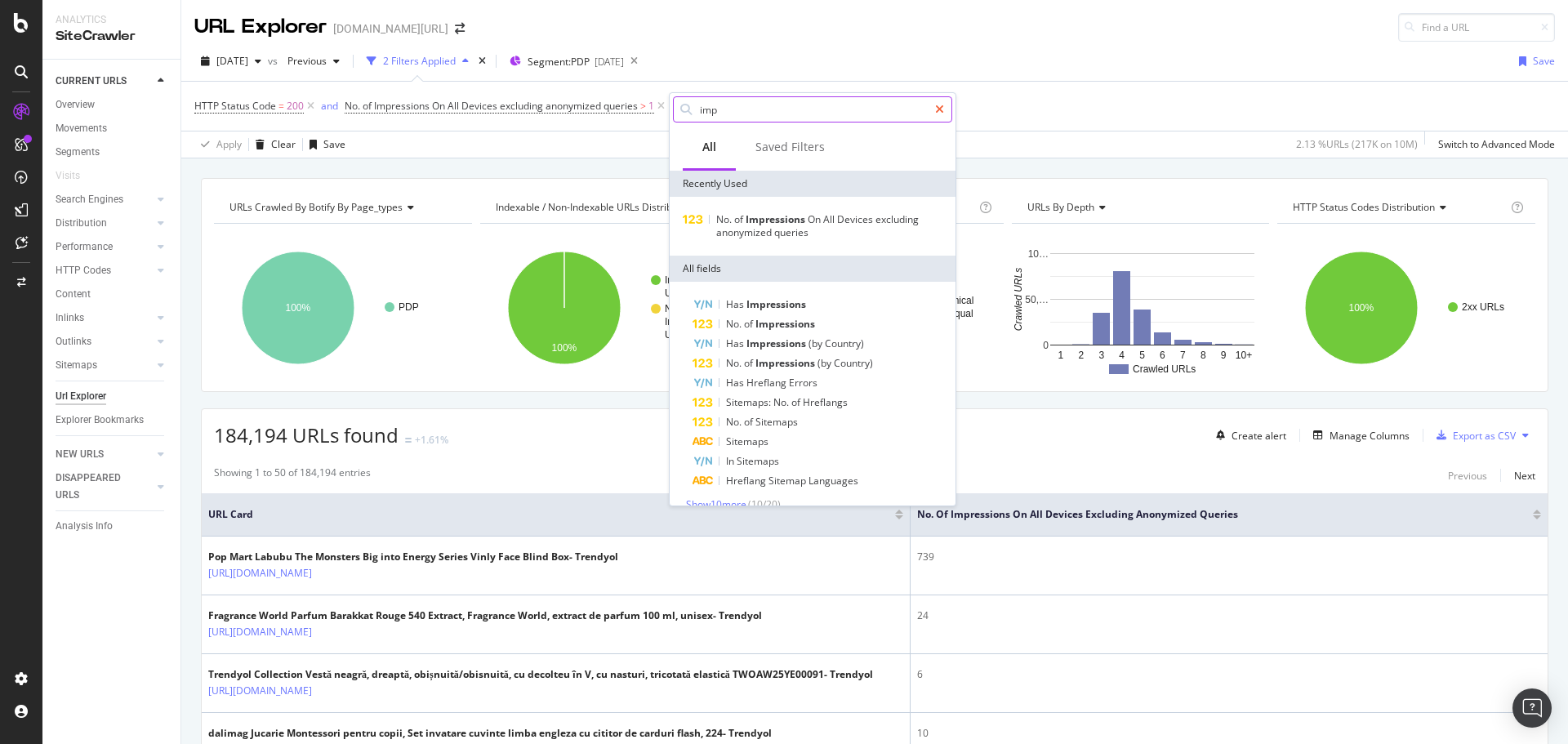
click at [940, 109] on icon at bounding box center [940, 109] width 9 height 11
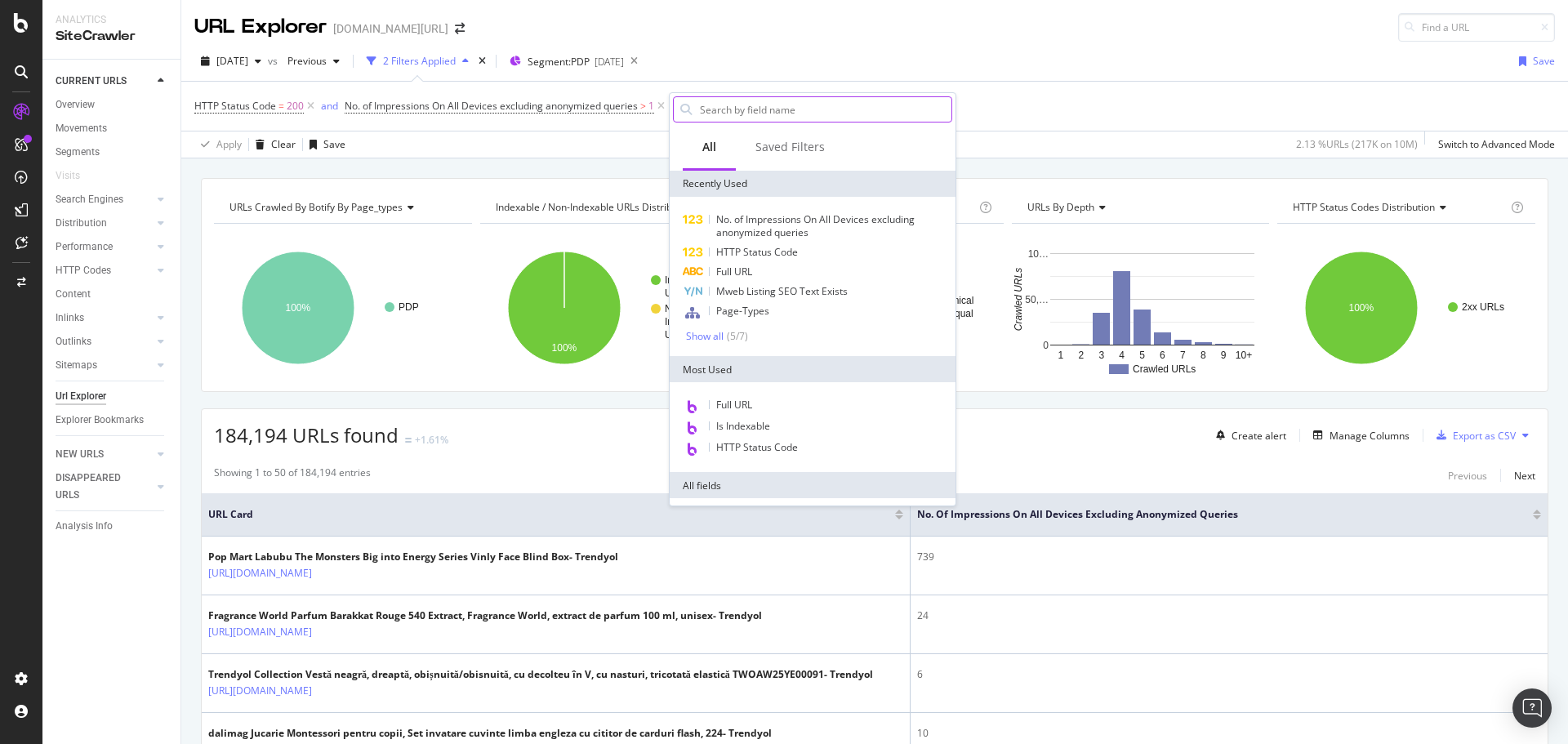
click at [850, 111] on input "text" at bounding box center [824, 109] width 254 height 24
click at [788, 299] on div "Mweb Listing SEO Text Exists" at bounding box center [812, 291] width 280 height 20
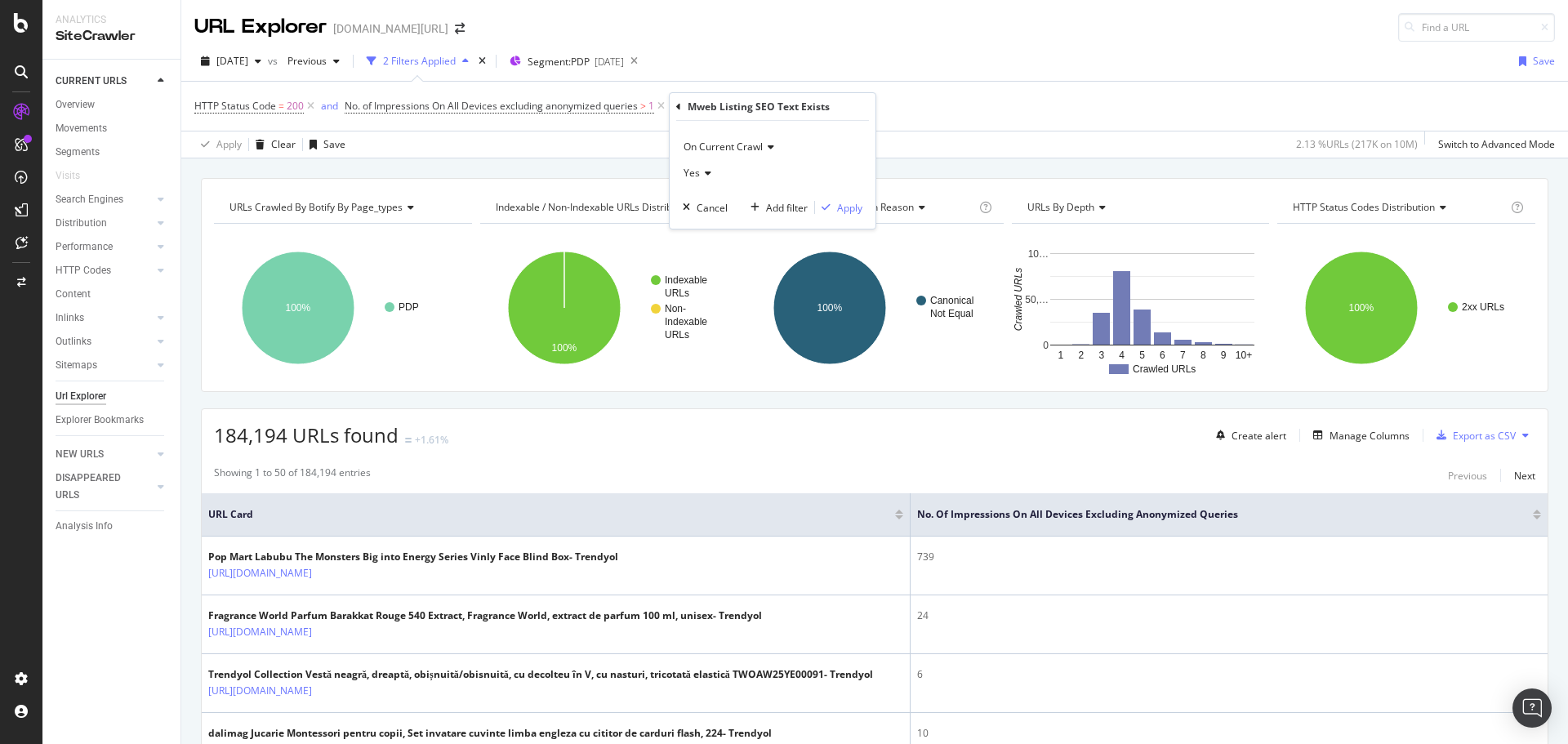
click at [709, 176] on icon at bounding box center [705, 173] width 11 height 9
drag, startPoint x: 723, startPoint y: 226, endPoint x: 757, endPoint y: 225, distance: 34.0
click at [723, 226] on div "No" at bounding box center [774, 227] width 175 height 22
click at [855, 203] on div "Apply" at bounding box center [849, 208] width 25 height 14
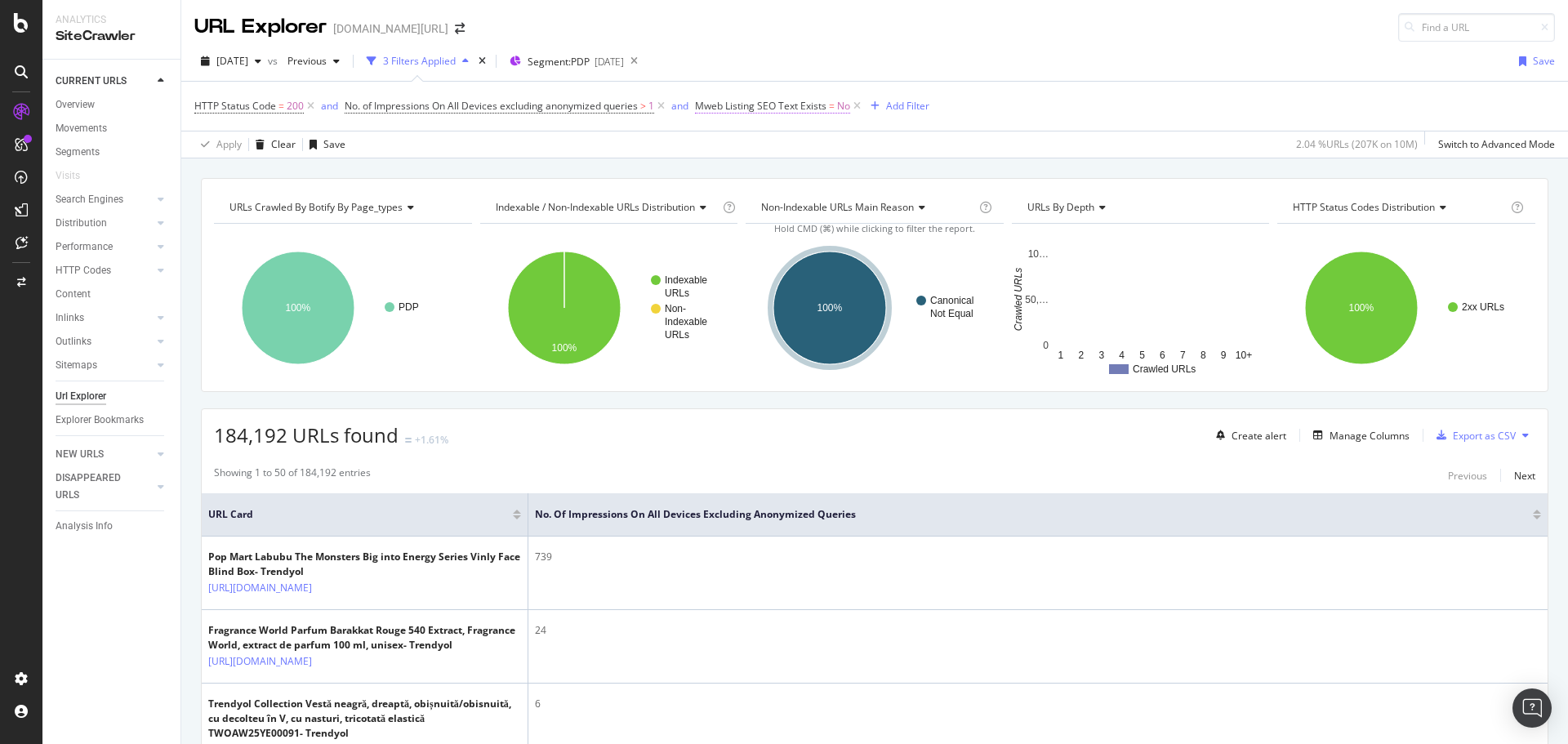
click at [785, 101] on span "Mweb Listing SEO Text Exists" at bounding box center [761, 106] width 132 height 14
click at [804, 51] on div "[DATE] vs Previous 3 Filters Applied Segment: PDP [DATE] Save" at bounding box center [875, 65] width 1387 height 33
